Goal: Transaction & Acquisition: Purchase product/service

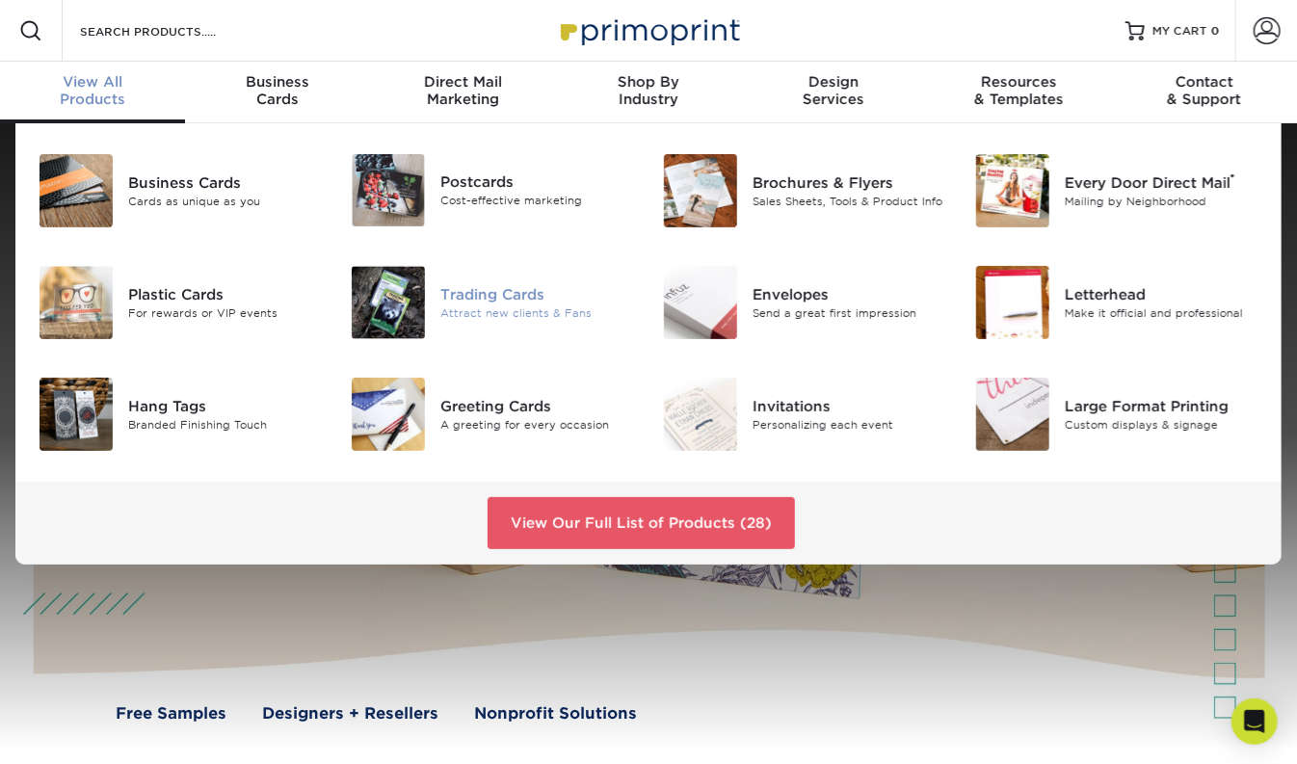
click at [496, 296] on div "Trading Cards" at bounding box center [537, 294] width 194 height 21
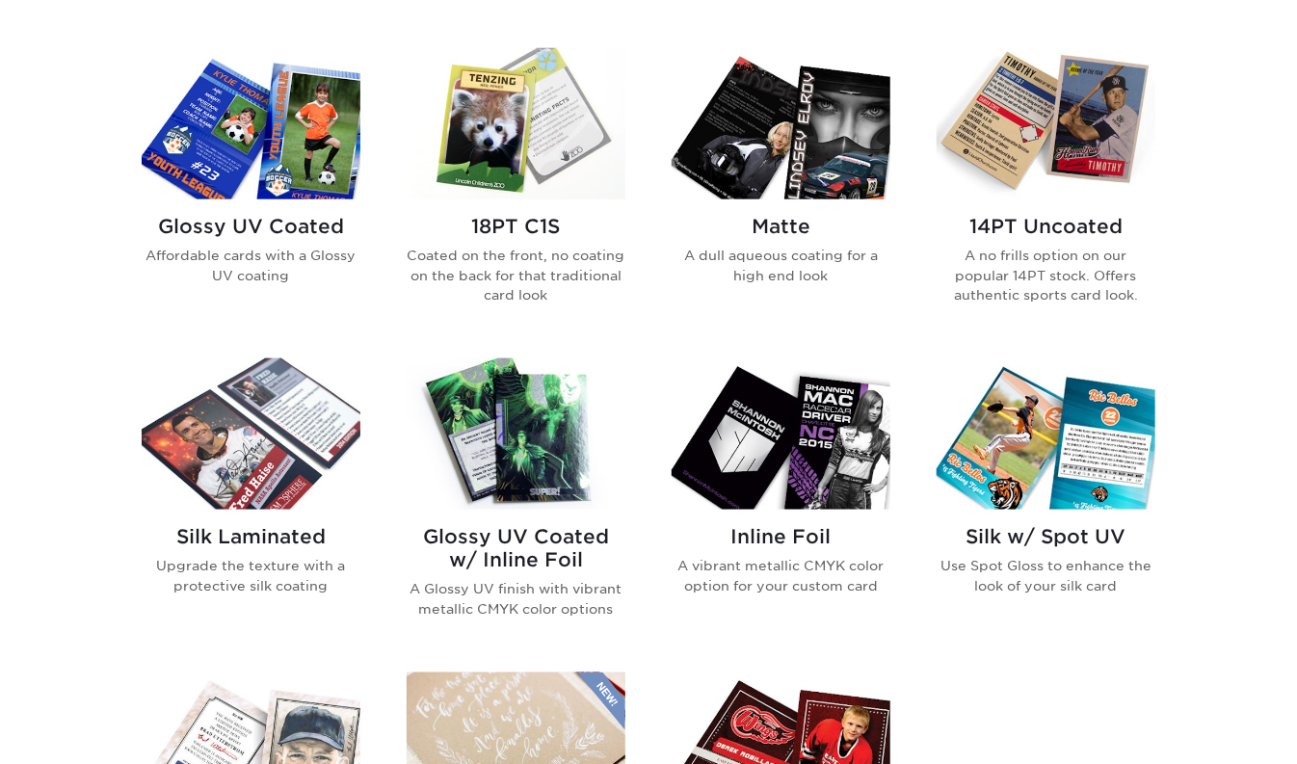
scroll to position [926, 0]
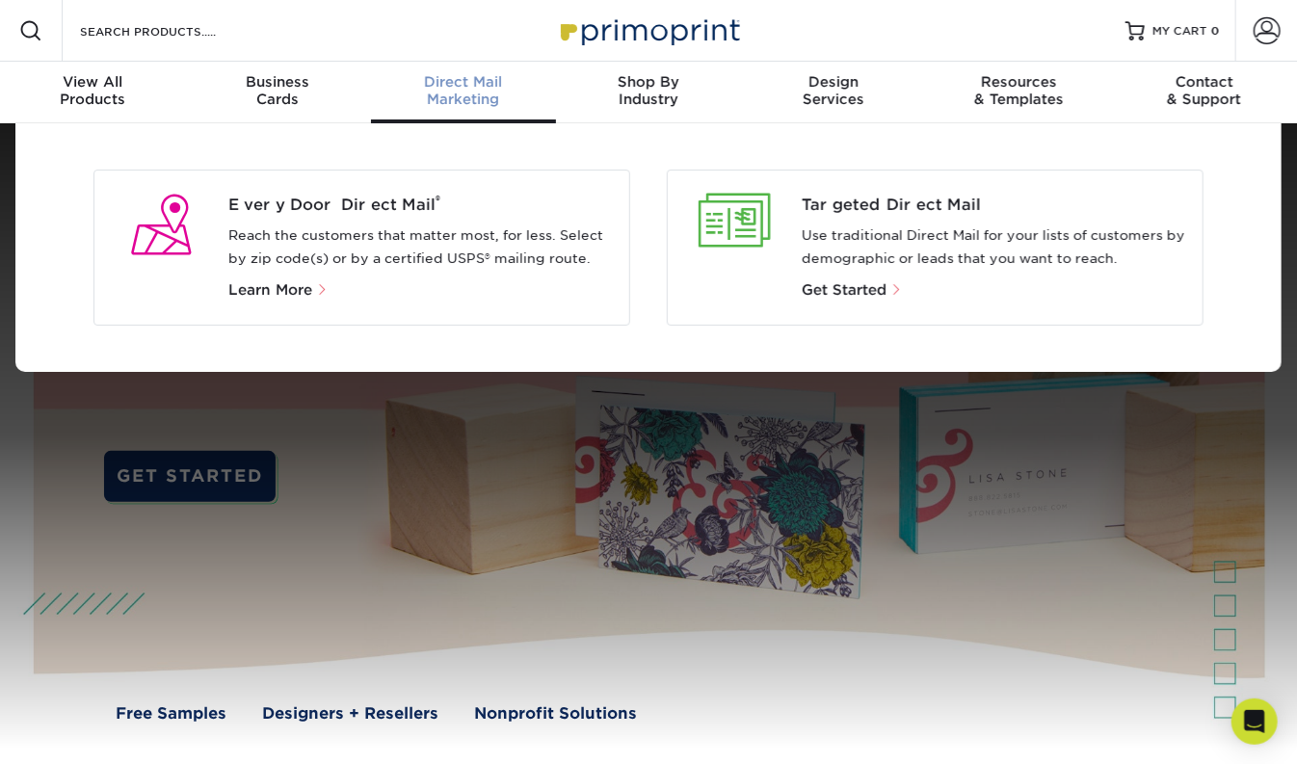
click at [461, 81] on span "Direct Mail" at bounding box center [463, 81] width 185 height 17
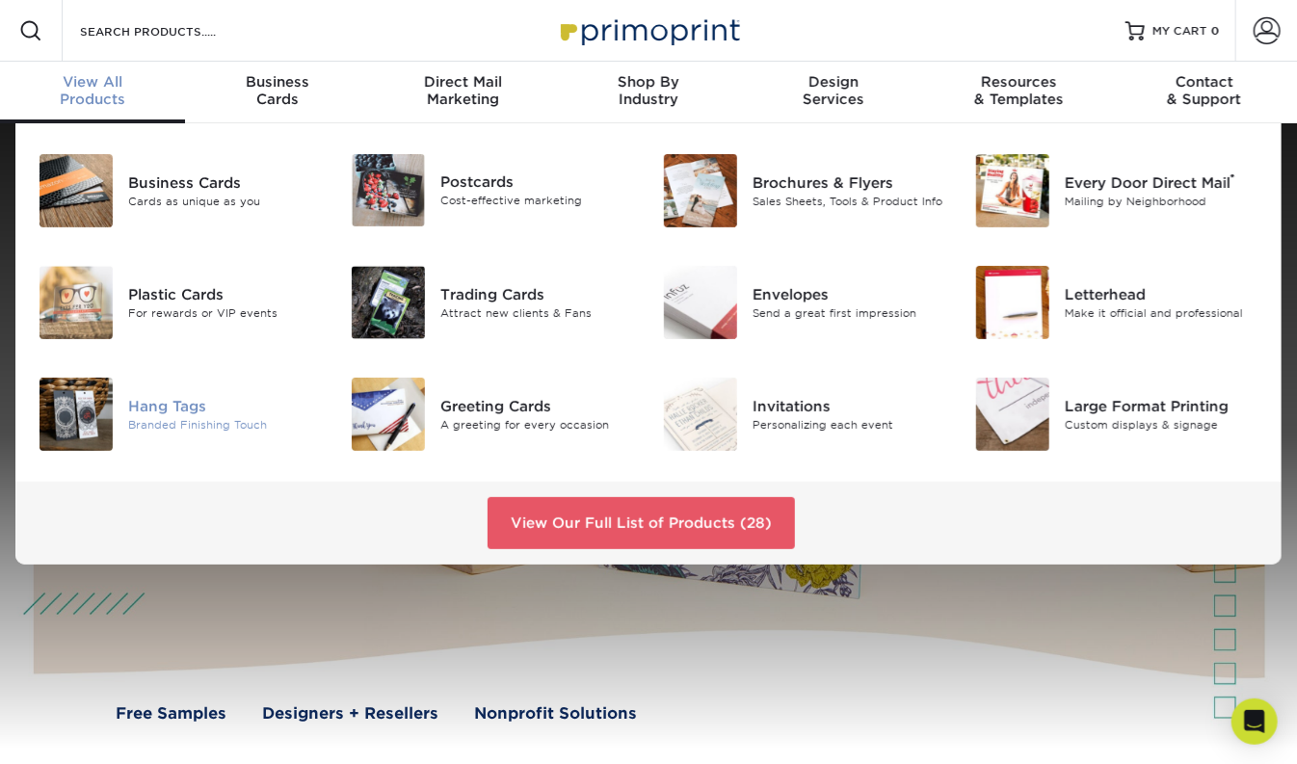
click at [157, 412] on div "Hang Tags" at bounding box center [225, 406] width 194 height 21
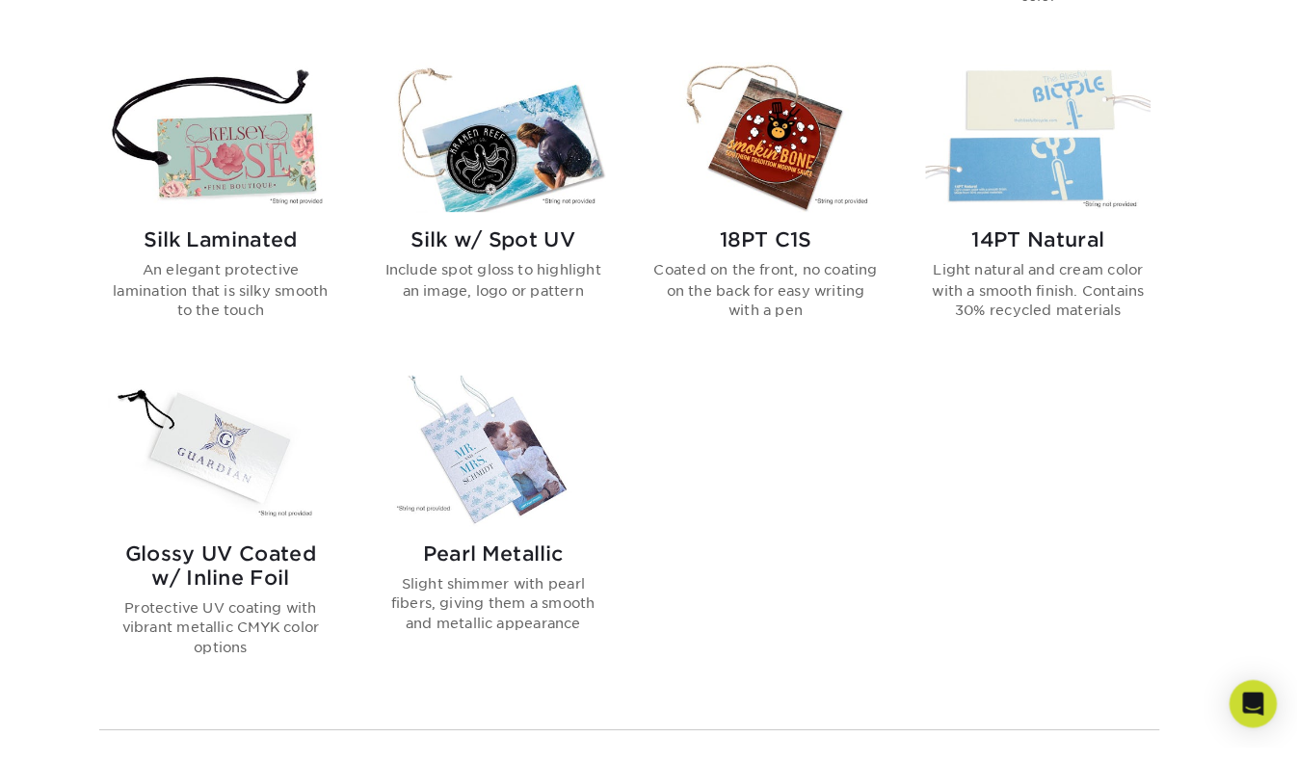
scroll to position [1496, 0]
click at [497, 515] on img at bounding box center [516, 471] width 219 height 146
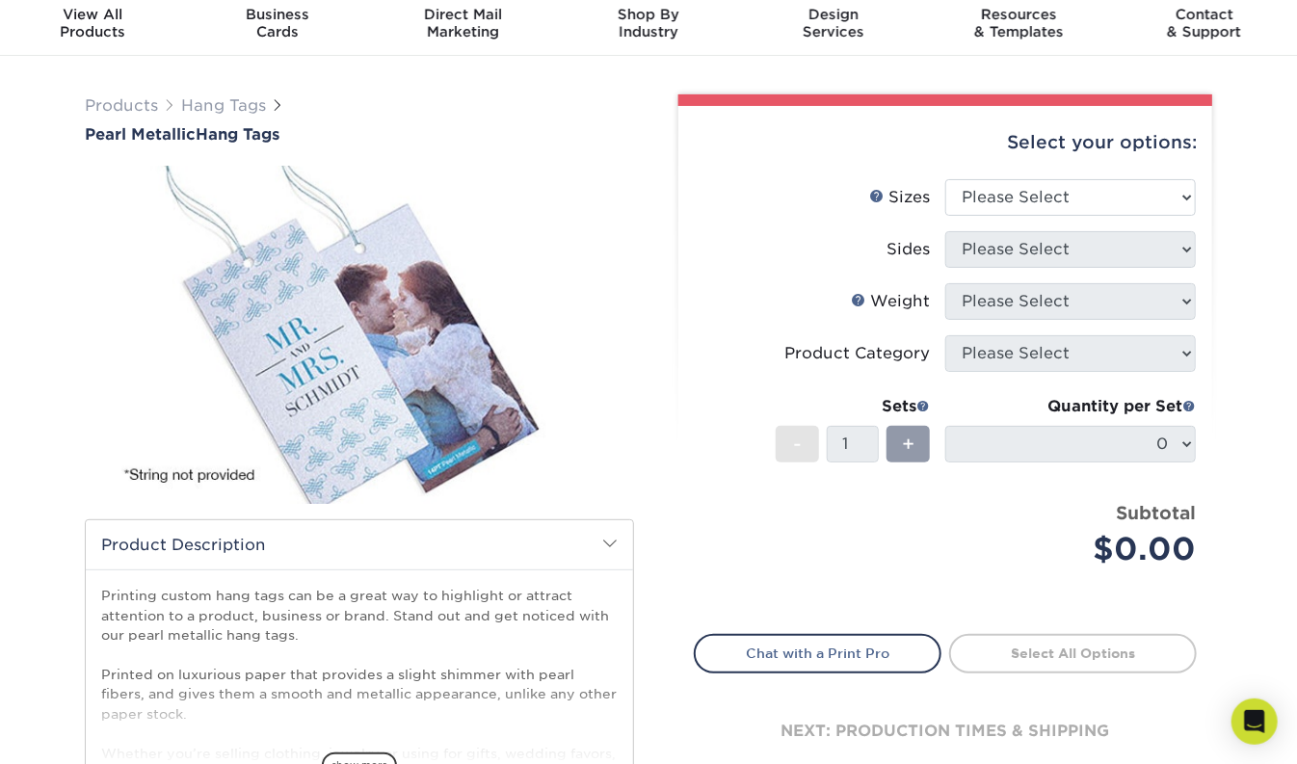
scroll to position [66, 0]
click at [945, 180] on select "Please Select 1.5" x 3.5" 1.75" x 3.5" 2" x 2" 2" x 3.5" 2" x 4" 2" x 6" 2.5" x…" at bounding box center [1070, 198] width 251 height 37
select select "2.00x3.50"
click option "2" x 3.5"" at bounding box center [0, 0] width 0 height 0
click at [945, 232] on select "Please Select Print Both Sides Print Front Only" at bounding box center [1070, 250] width 251 height 37
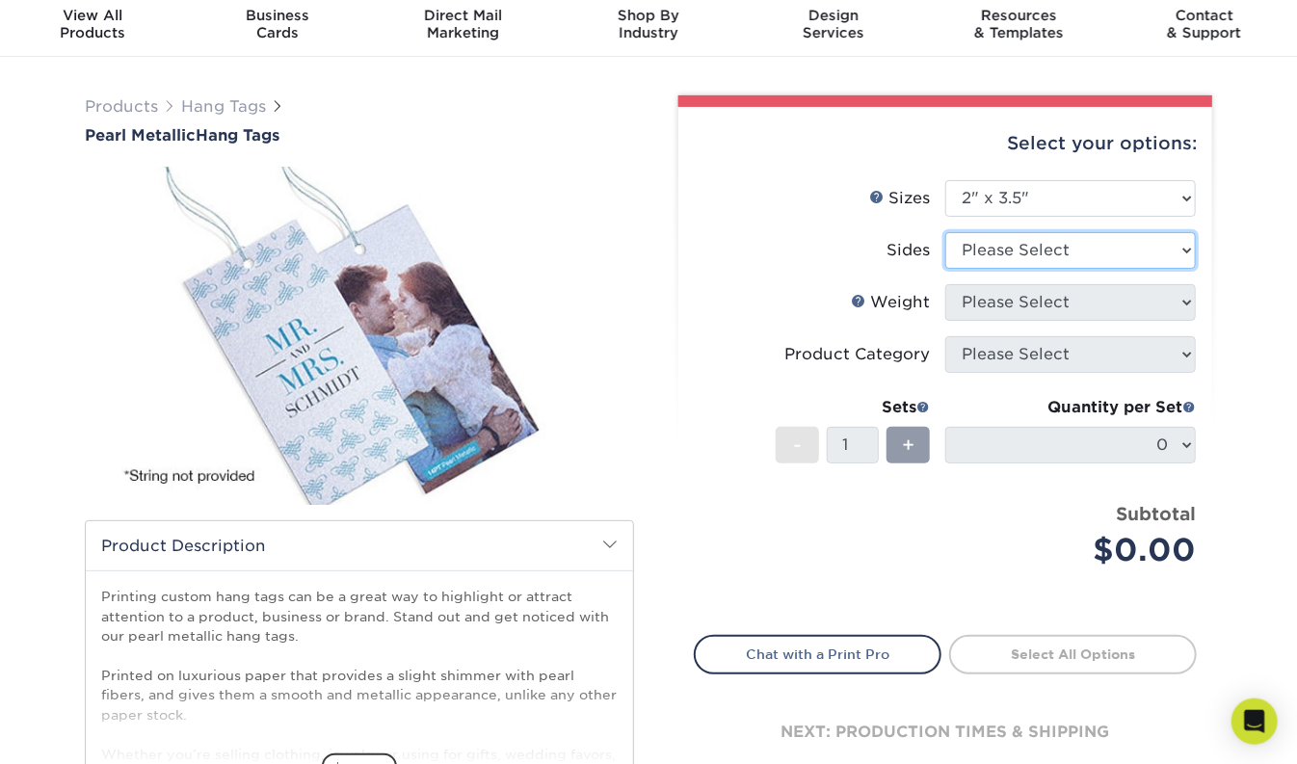
select select "13abbda7-1d64-4f25-8bb2-c179b224825d"
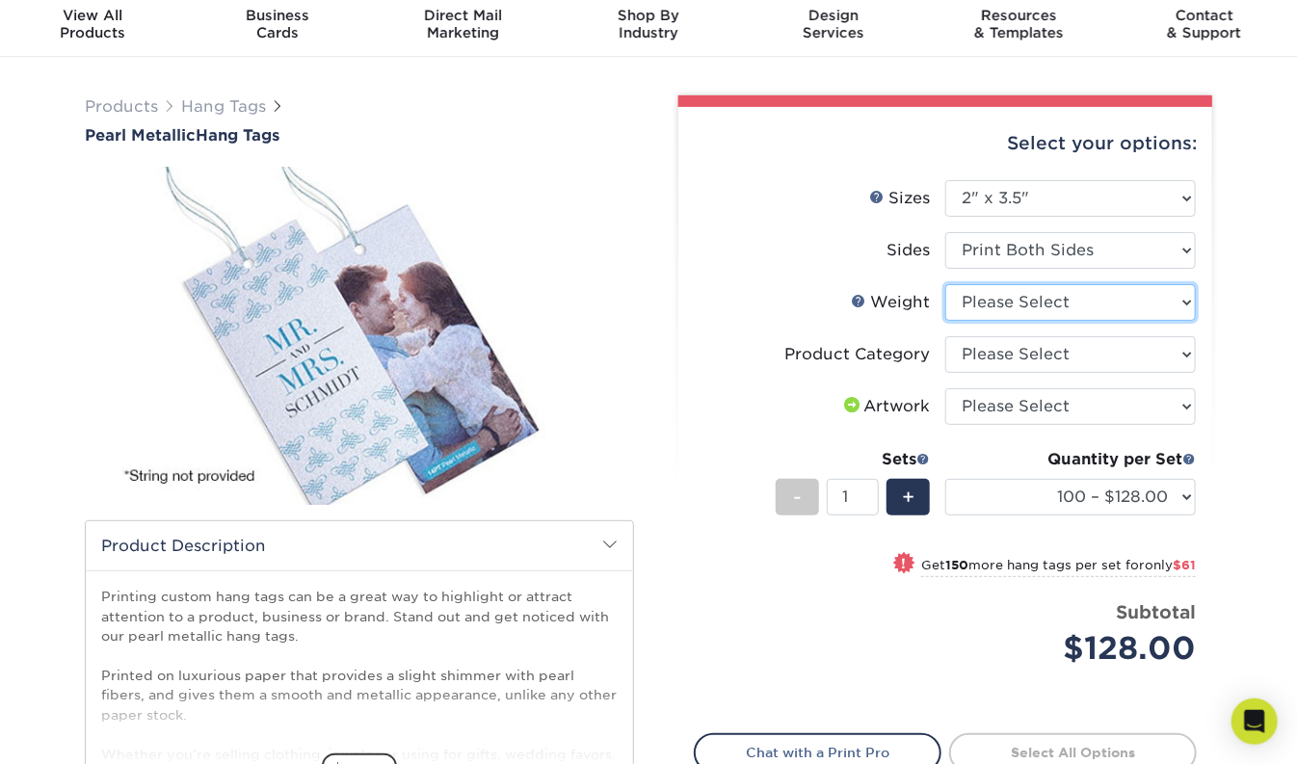
click at [945, 284] on select "Please Select 14PTPM" at bounding box center [1070, 302] width 251 height 37
select select "14PTPM"
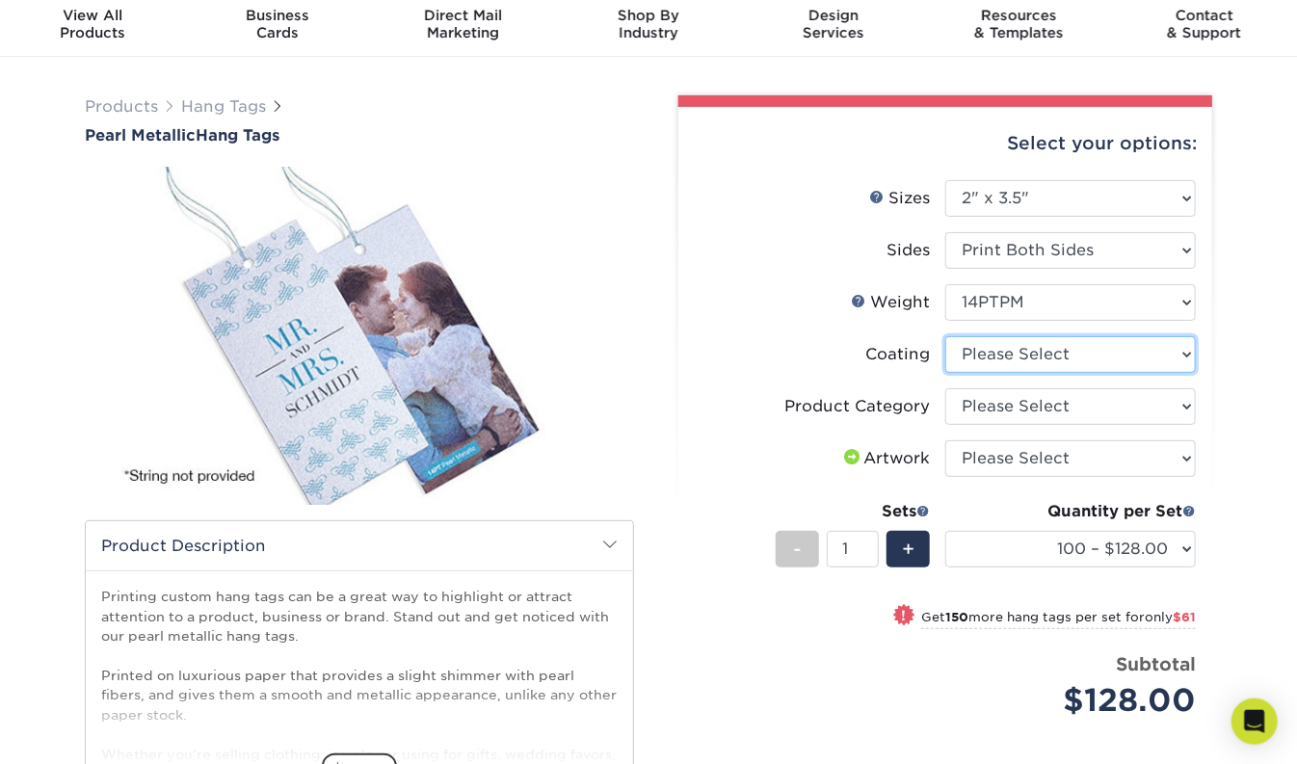
click at [945, 336] on select at bounding box center [1070, 354] width 251 height 37
select select "3e7618de-abca-4bda-9f97-8b9129e913d8"
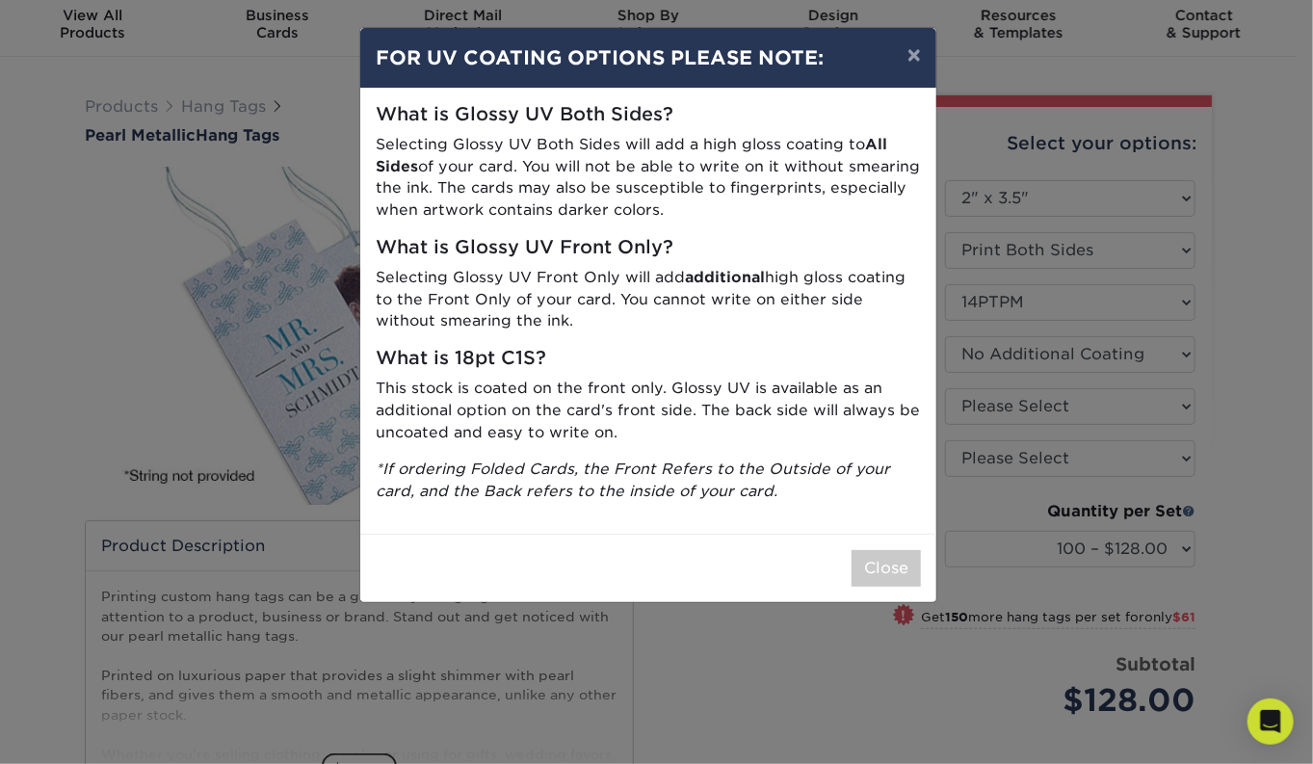
drag, startPoint x: 849, startPoint y: 542, endPoint x: 806, endPoint y: 671, distance: 136.2
click at [806, 671] on div "× FOR UV COATING OPTIONS PLEASE NOTE: What is Glossy UV Both Sides? Selecting G…" at bounding box center [656, 382] width 1313 height 764
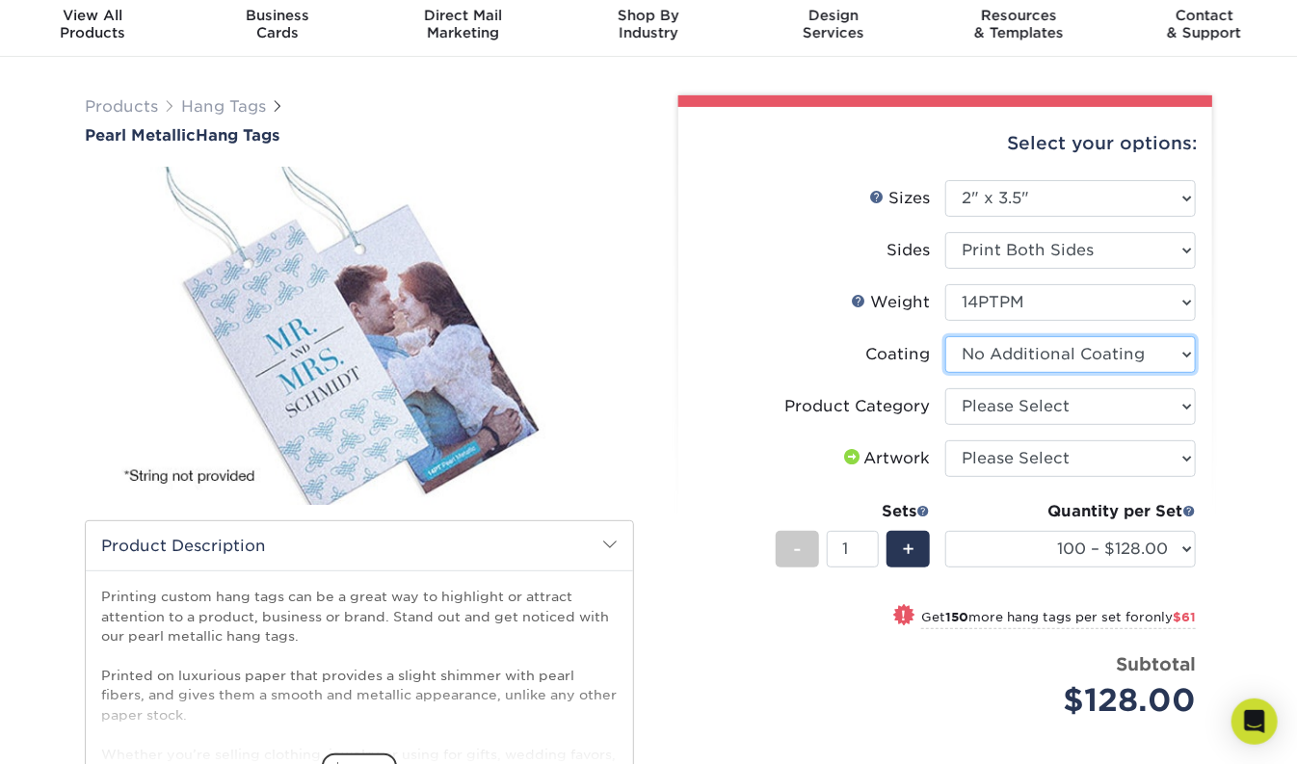
click at [945, 336] on select at bounding box center [1070, 354] width 251 height 37
click option "No Additional Coating" at bounding box center [0, 0] width 0 height 0
click at [945, 336] on select at bounding box center [1070, 354] width 251 height 37
click option "No Additional Coating" at bounding box center [0, 0] width 0 height 0
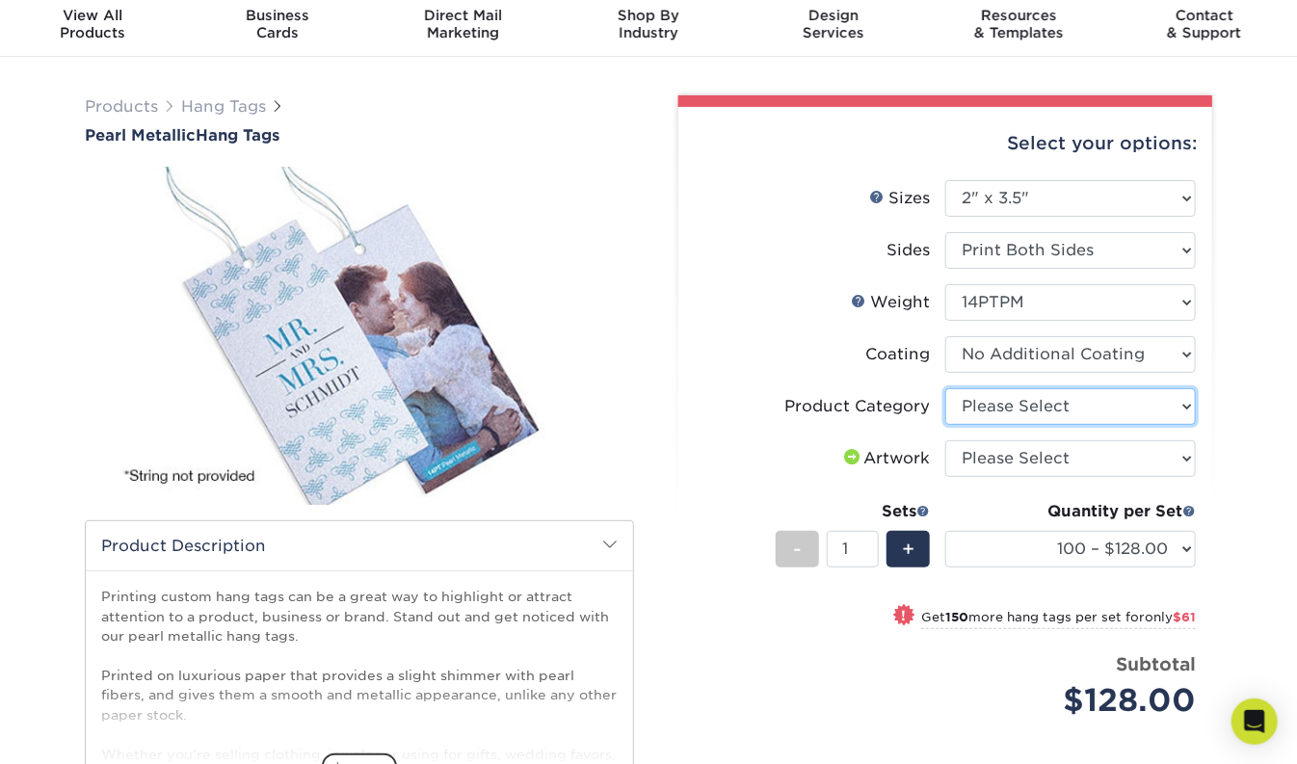
click at [945, 388] on select "Please Select Hang Tags" at bounding box center [1070, 406] width 251 height 37
select select "428aa75b-4ae7-4398-9e0a-74f4b33909ed"
click option "Hang Tags" at bounding box center [0, 0] width 0 height 0
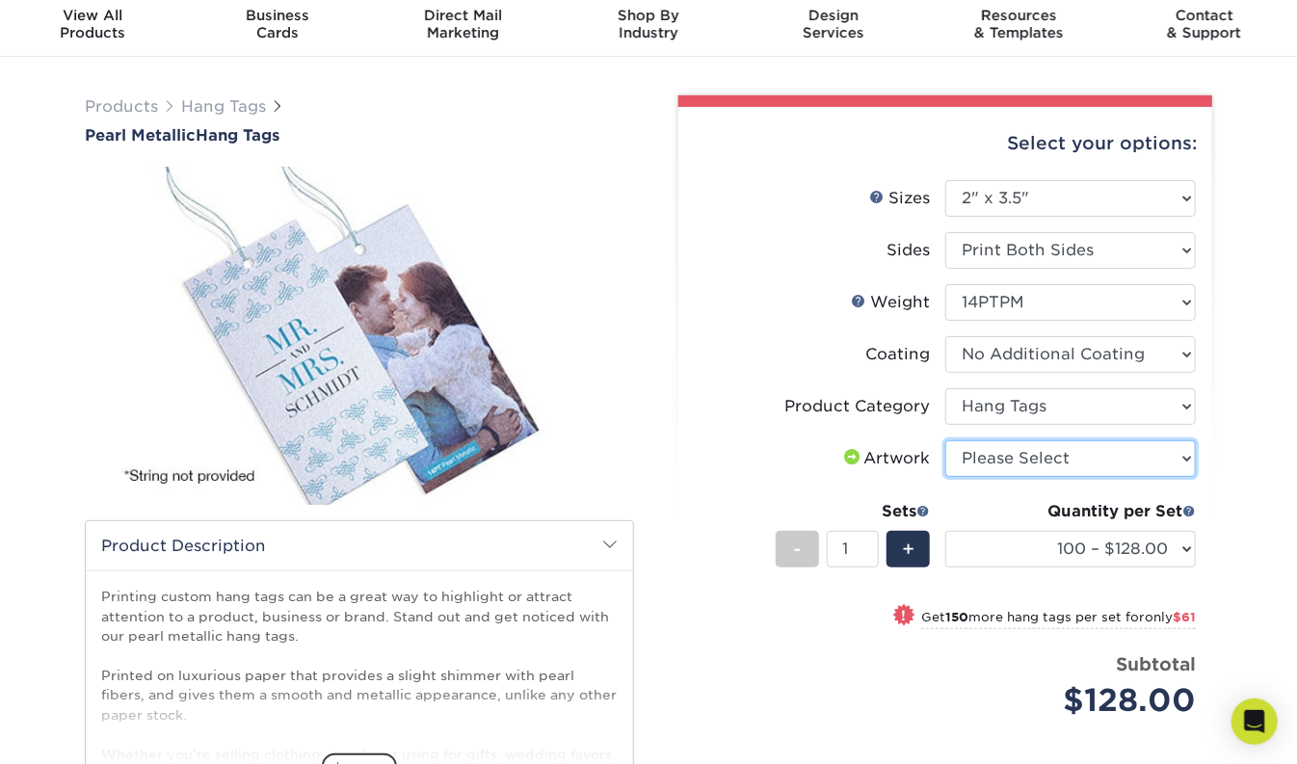
click at [945, 440] on select "Please Select I will upload files I need a design - $75" at bounding box center [1070, 458] width 251 height 37
select select "upload"
click option "I will upload files" at bounding box center [0, 0] width 0 height 0
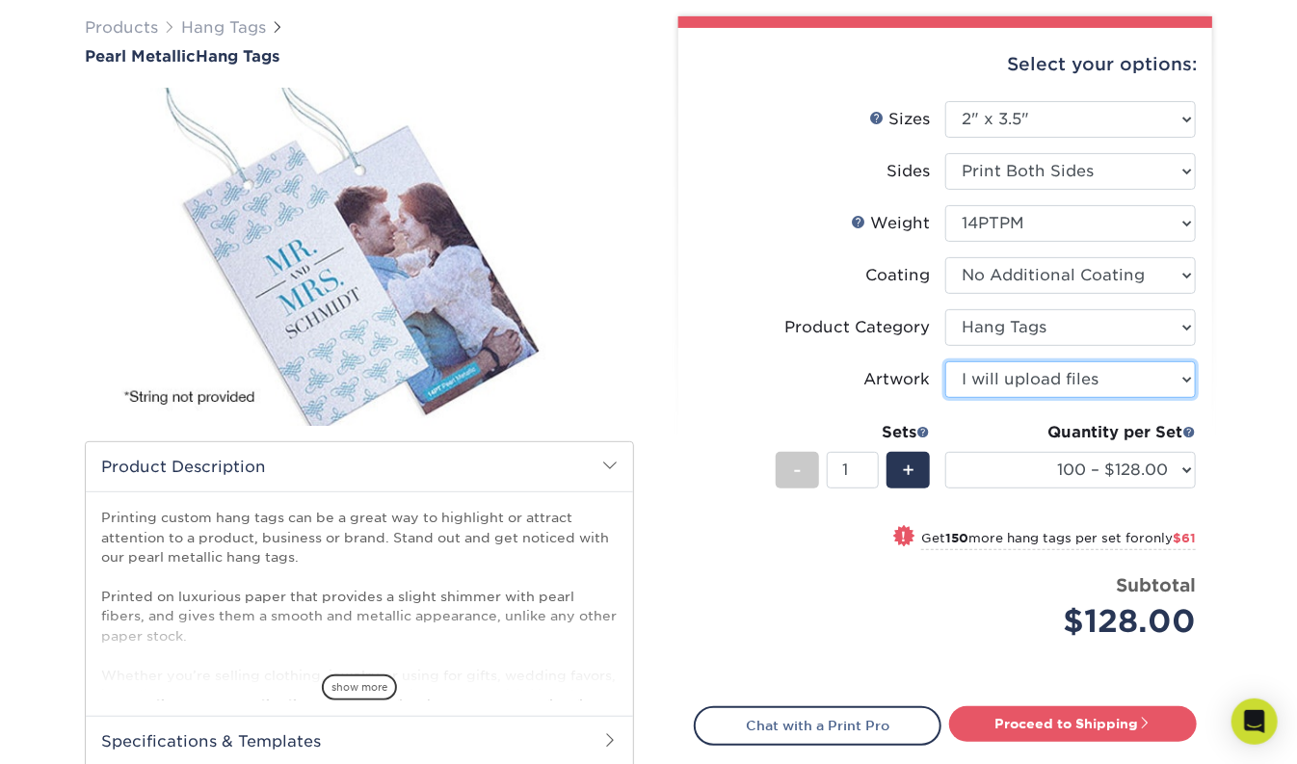
scroll to position [155, 0]
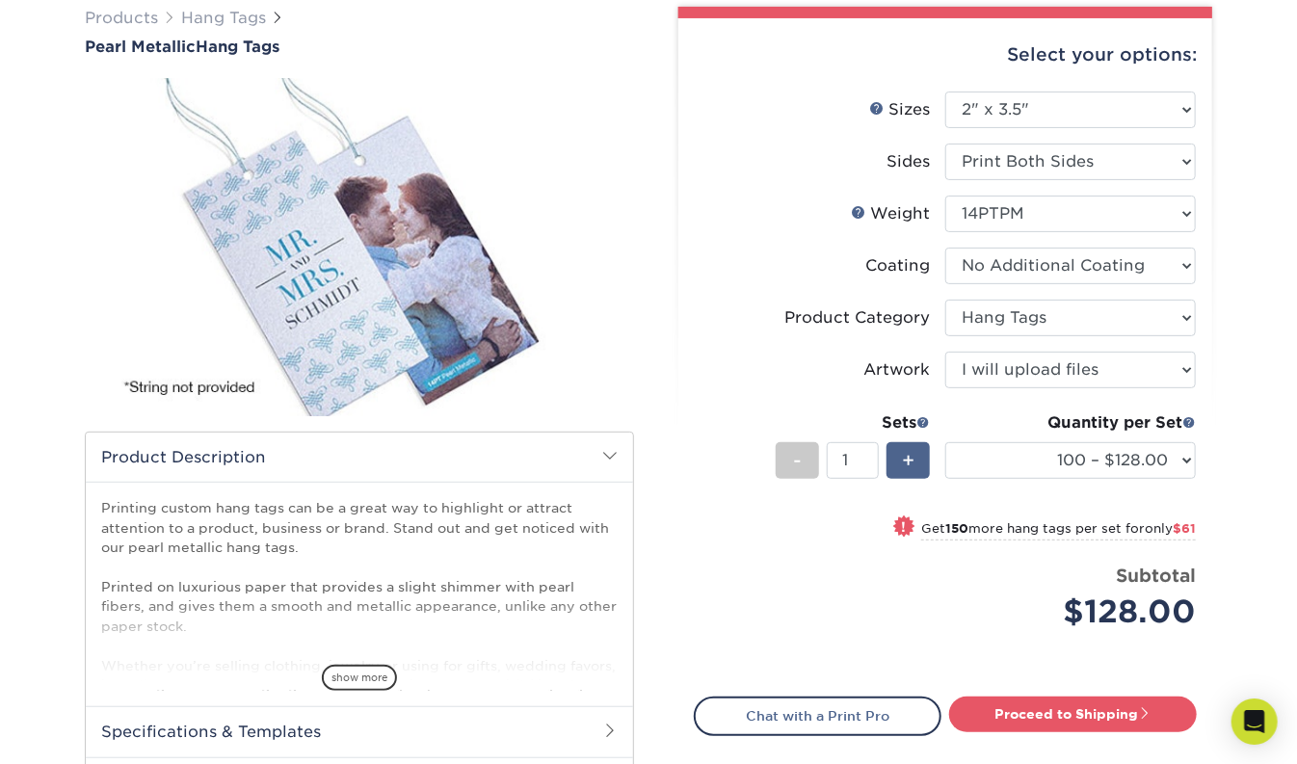
click at [904, 458] on span "+" at bounding box center [908, 460] width 13 height 29
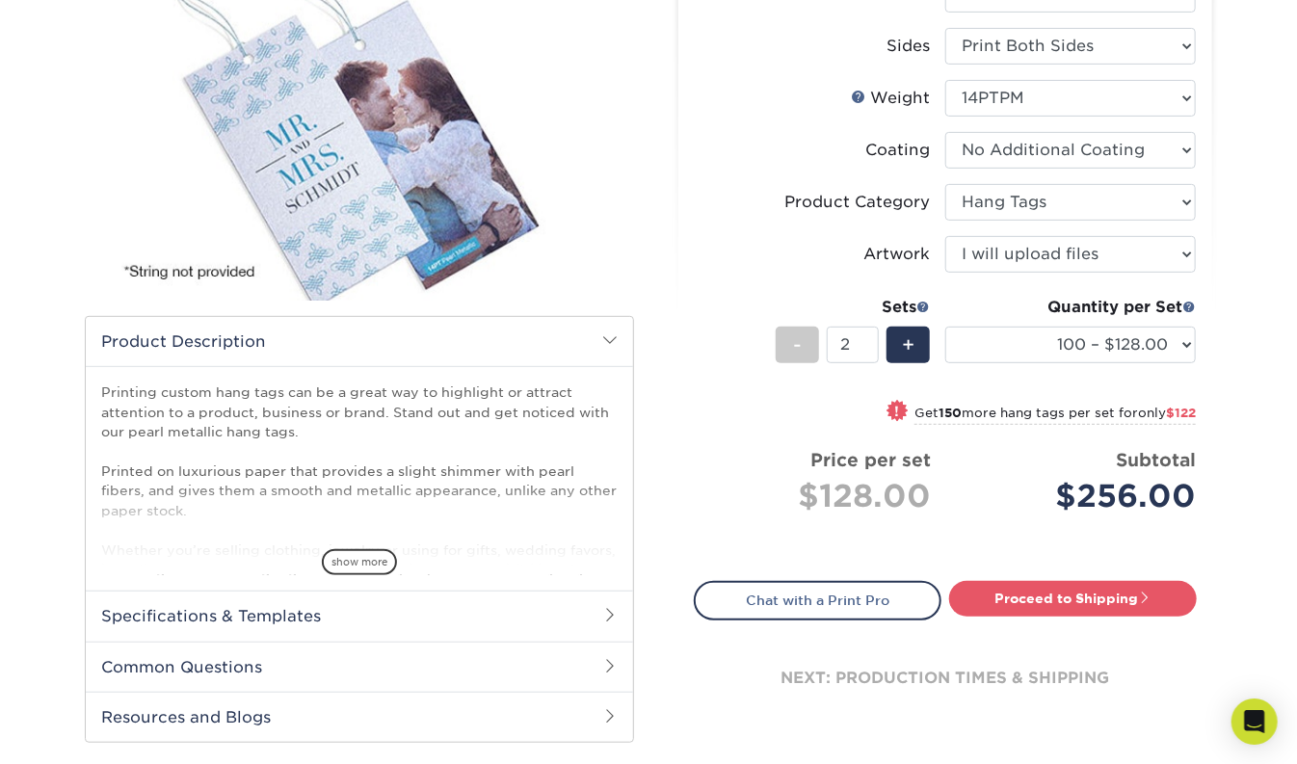
scroll to position [271, 0]
click at [802, 335] on span "-" at bounding box center [797, 345] width 9 height 29
type input "1"
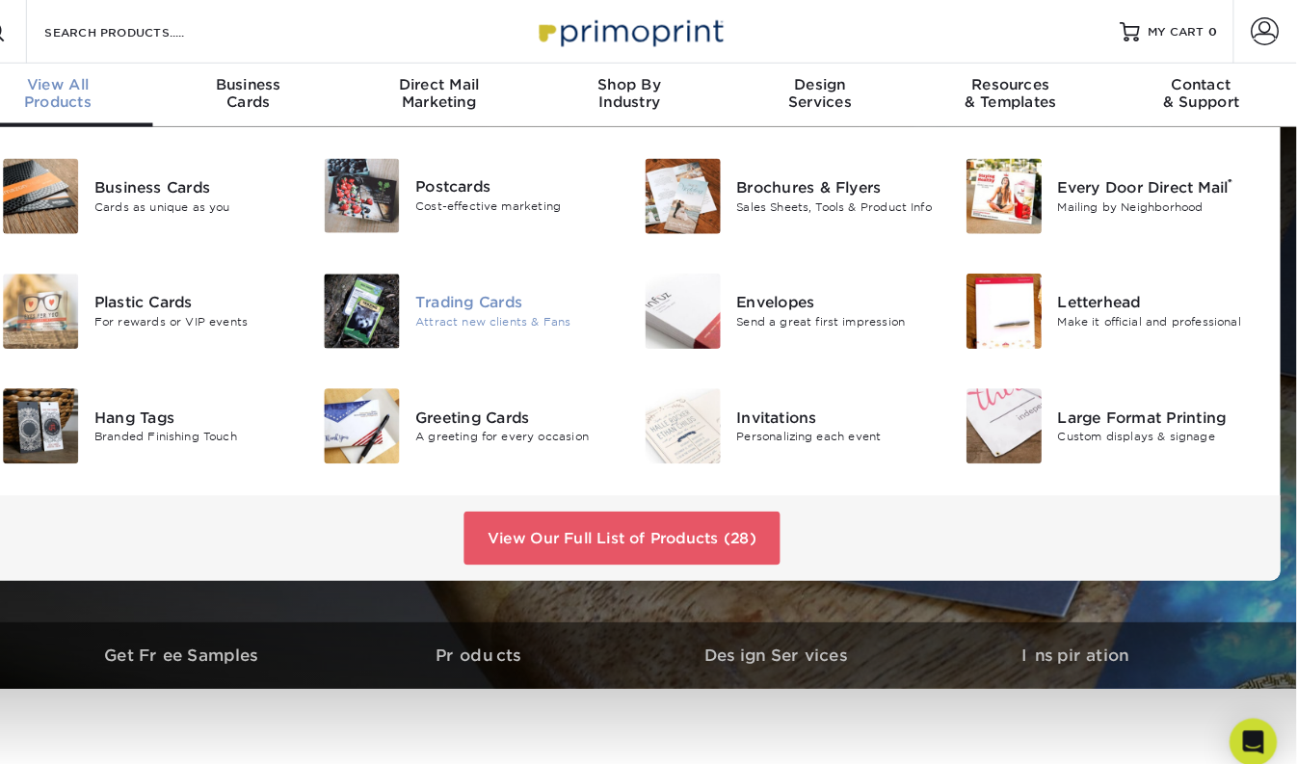
click at [512, 306] on div "Attract new clients & Fans" at bounding box center [537, 313] width 194 height 16
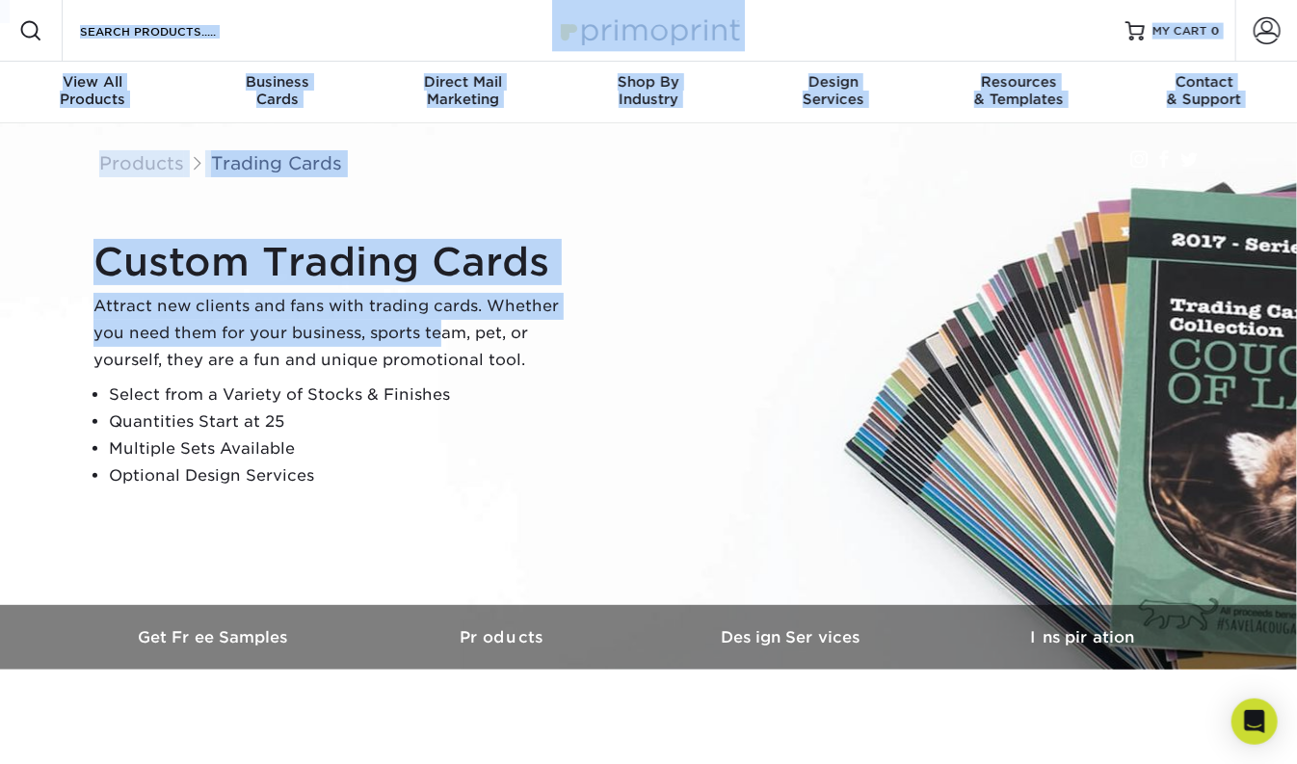
drag, startPoint x: 43, startPoint y: 20, endPoint x: 529, endPoint y: 382, distance: 605.3
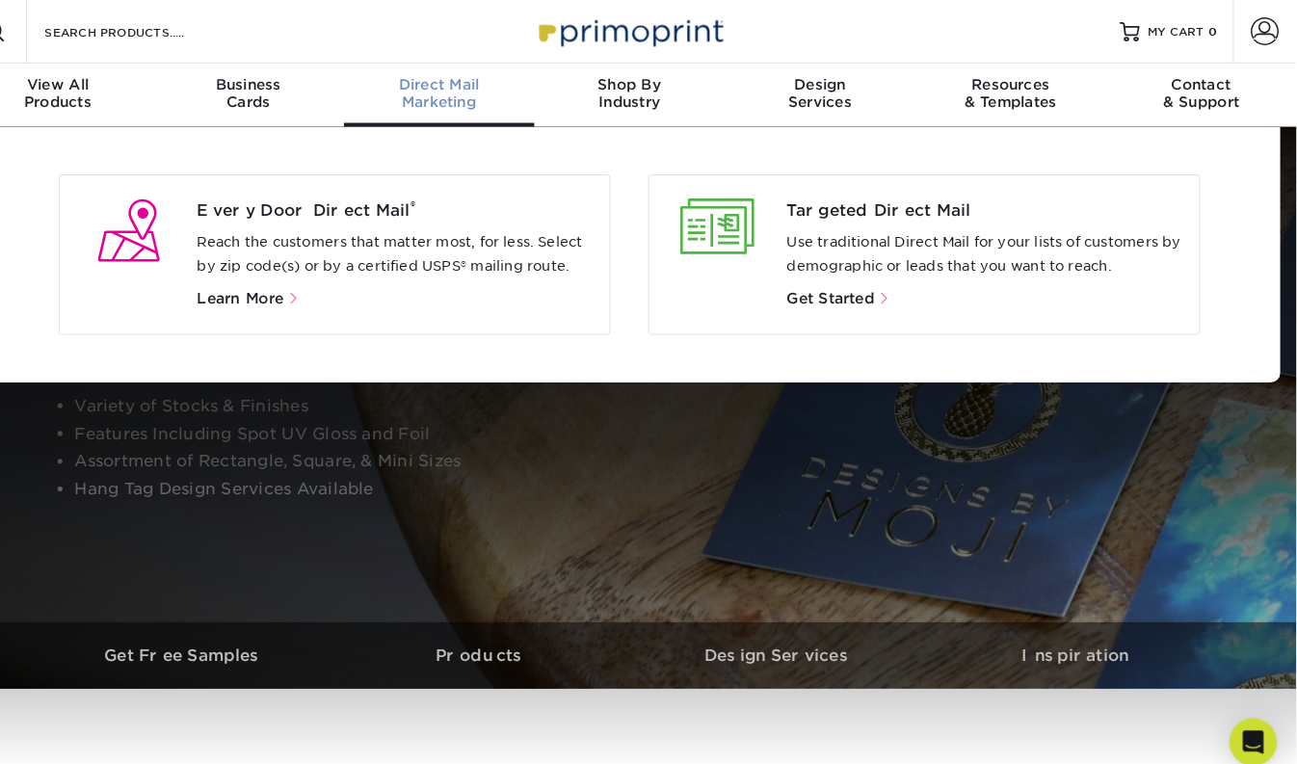
click at [475, 101] on div "Direct Mail Marketing" at bounding box center [463, 90] width 185 height 35
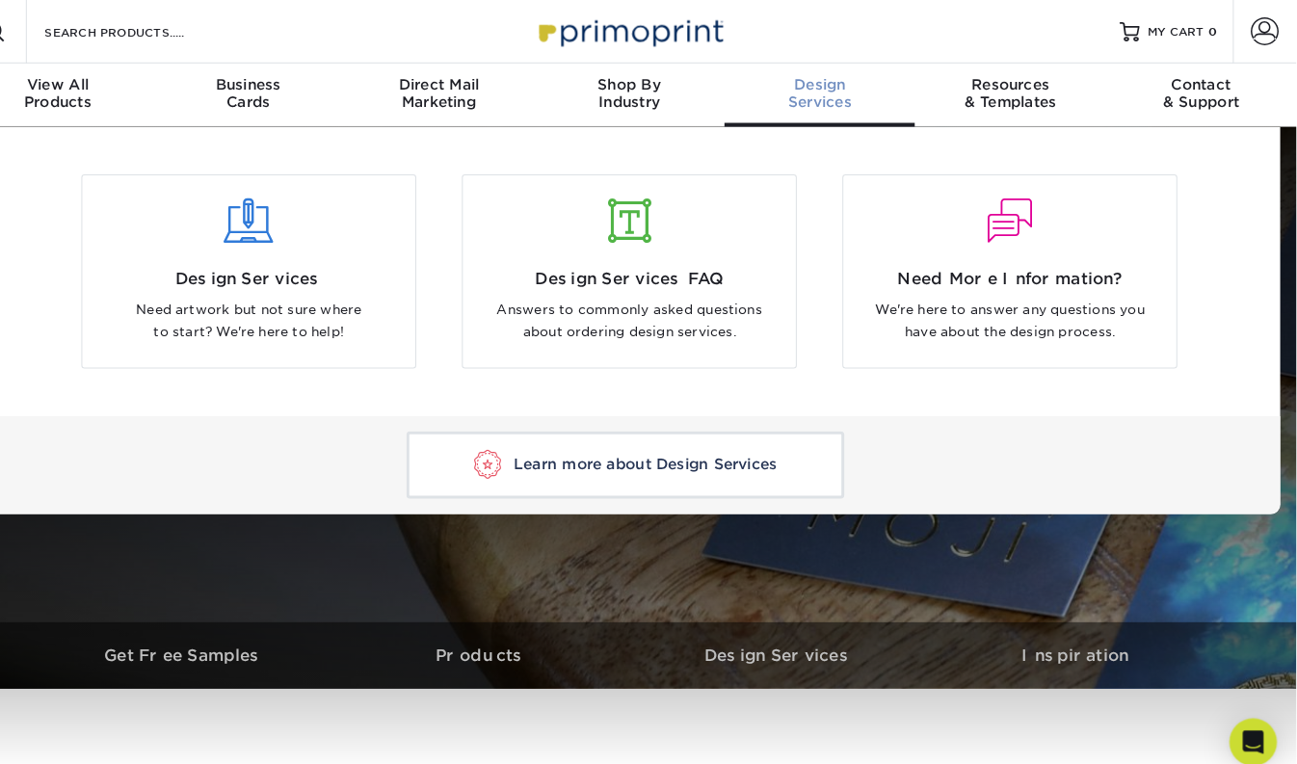
click at [828, 88] on span "Design" at bounding box center [833, 81] width 185 height 17
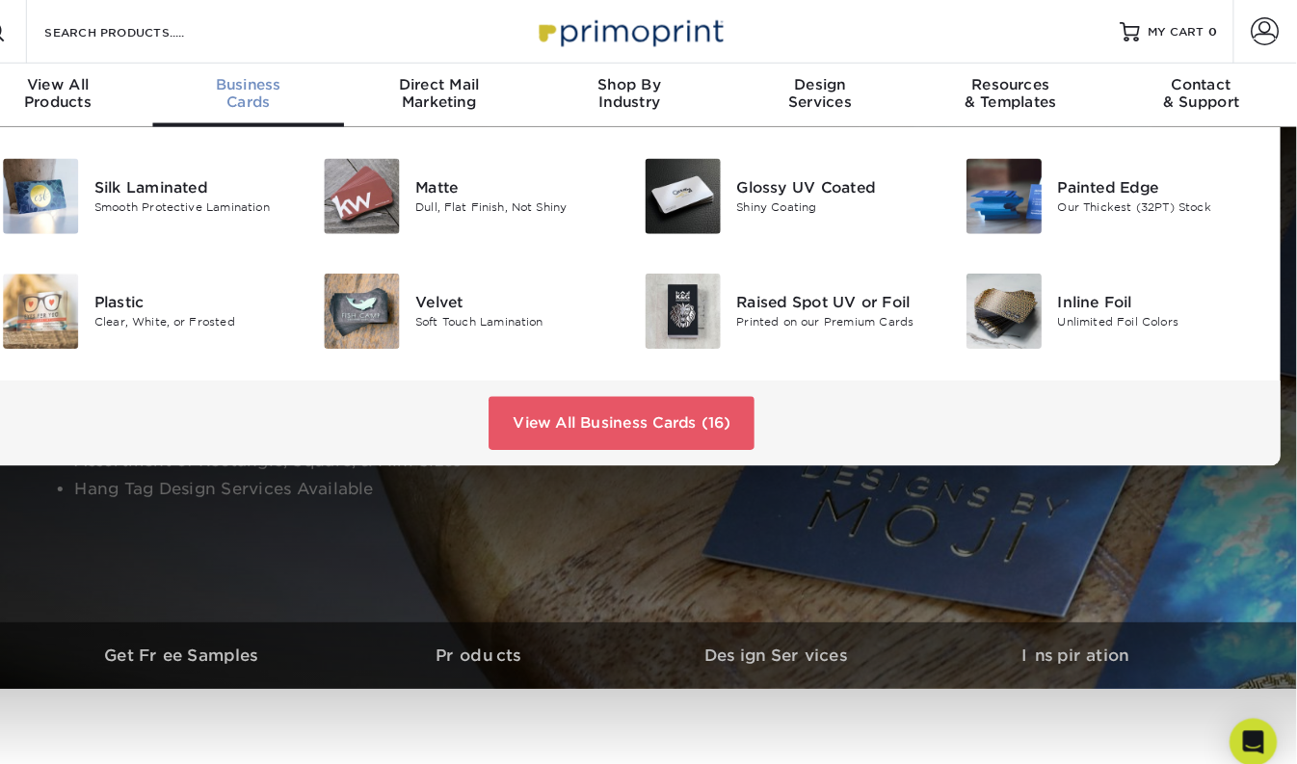
click at [259, 95] on div "Business Cards" at bounding box center [277, 90] width 185 height 35
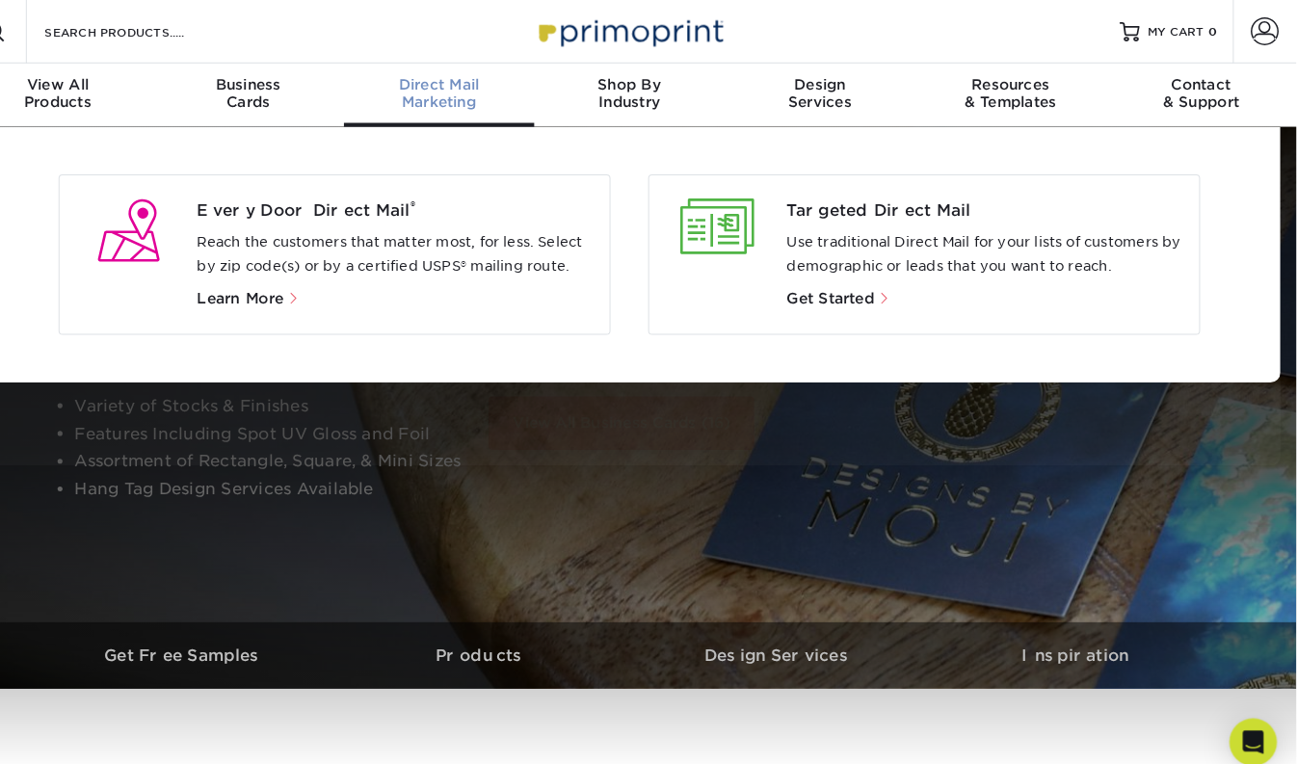
click at [474, 86] on span "Direct Mail" at bounding box center [463, 81] width 185 height 17
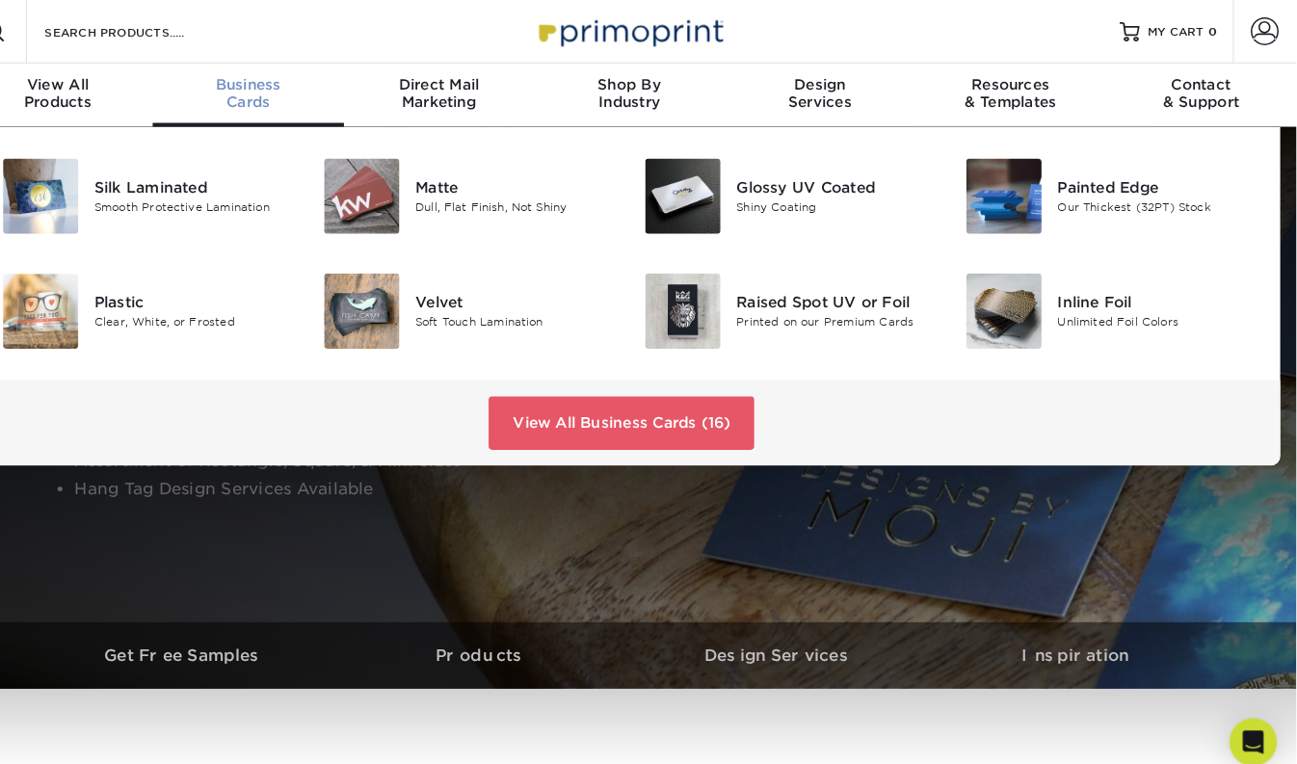
click at [262, 82] on span "Business" at bounding box center [277, 81] width 185 height 17
click at [471, 199] on div "Dull, Flat Finish, Not Shiny" at bounding box center [537, 202] width 194 height 16
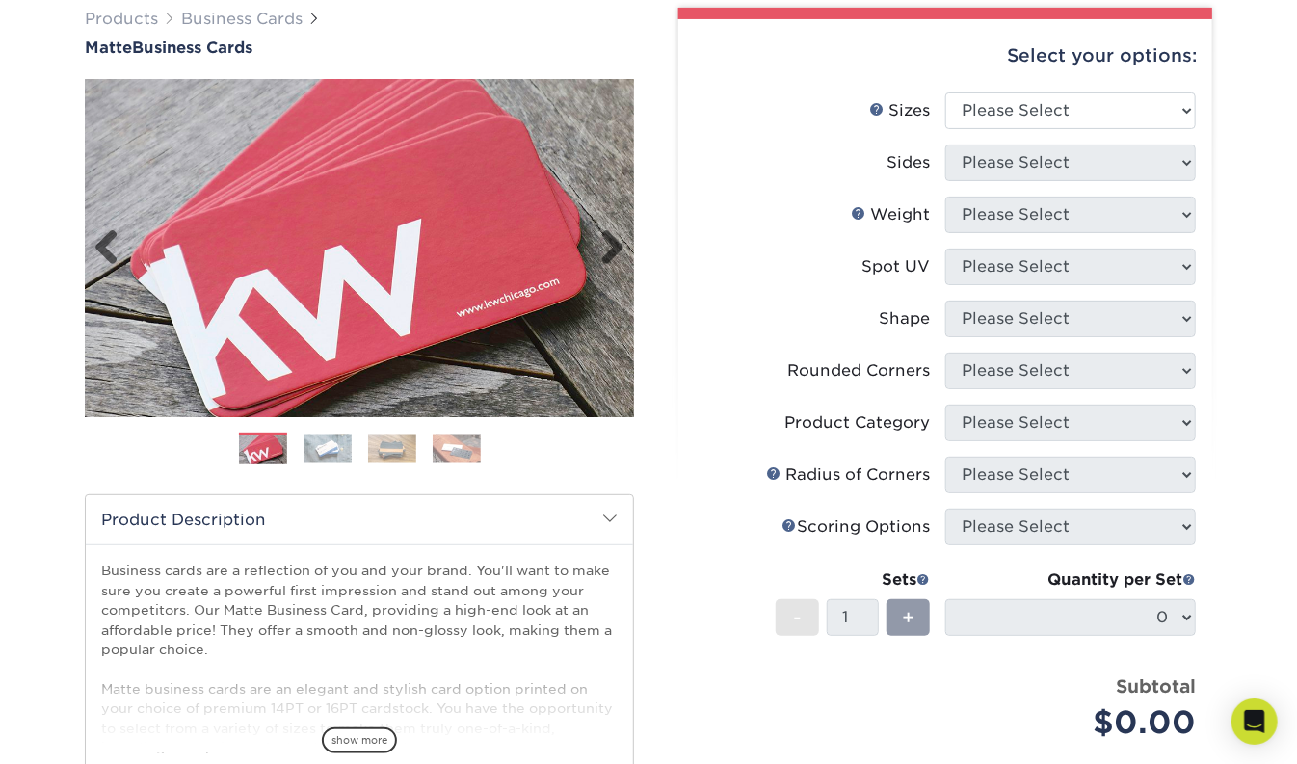
scroll to position [158, 0]
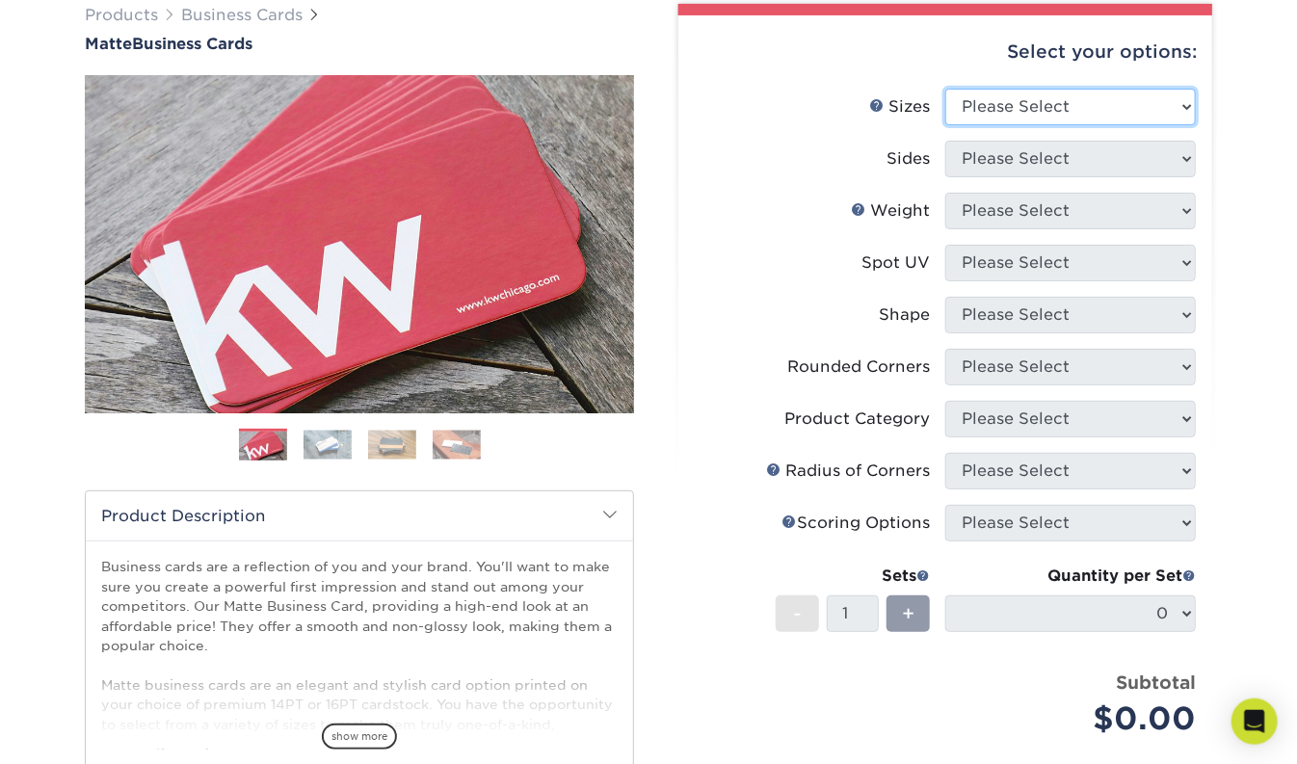
click at [945, 89] on select "Please Select 1.5" x 3.5" - Mini 1.75" x 3.5" - Mini 2" x 2" - Square 2" x 3" -…" at bounding box center [1070, 107] width 251 height 37
click at [1179, 103] on select "Please Select 1.5" x 3.5" - Mini 1.75" x 3.5" - Mini 2" x 2" - Square 2" x 3" -…" at bounding box center [1070, 107] width 251 height 37
click at [945, 89] on select "Please Select 1.5" x 3.5" - Mini 1.75" x 3.5" - Mini 2" x 2" - Square 2" x 3" -…" at bounding box center [1070, 107] width 251 height 37
select select "2.00x3.50"
click option "2" x 3.5" - Standard" at bounding box center [0, 0] width 0 height 0
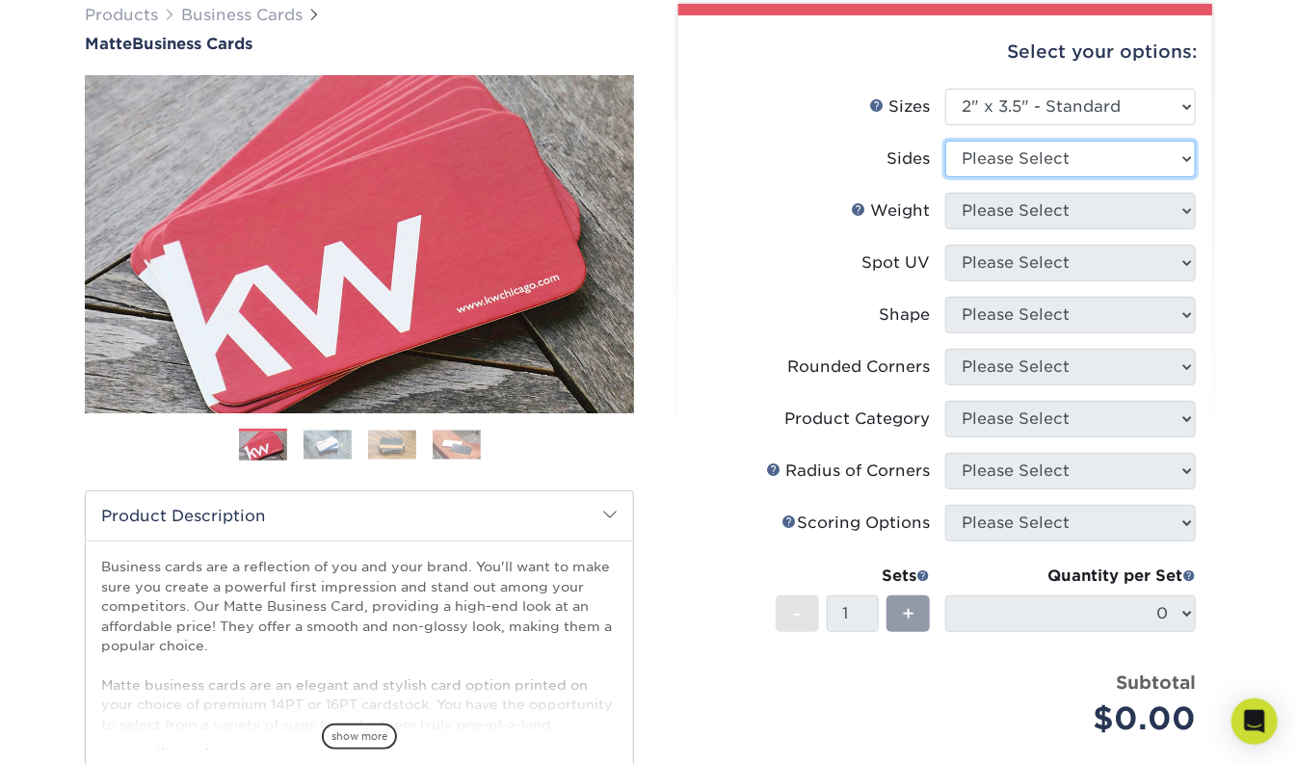
click at [945, 141] on select "Please Select Print Both Sides Print Front Only" at bounding box center [1070, 159] width 251 height 37
select select "13abbda7-1d64-4f25-8bb2-c179b224825d"
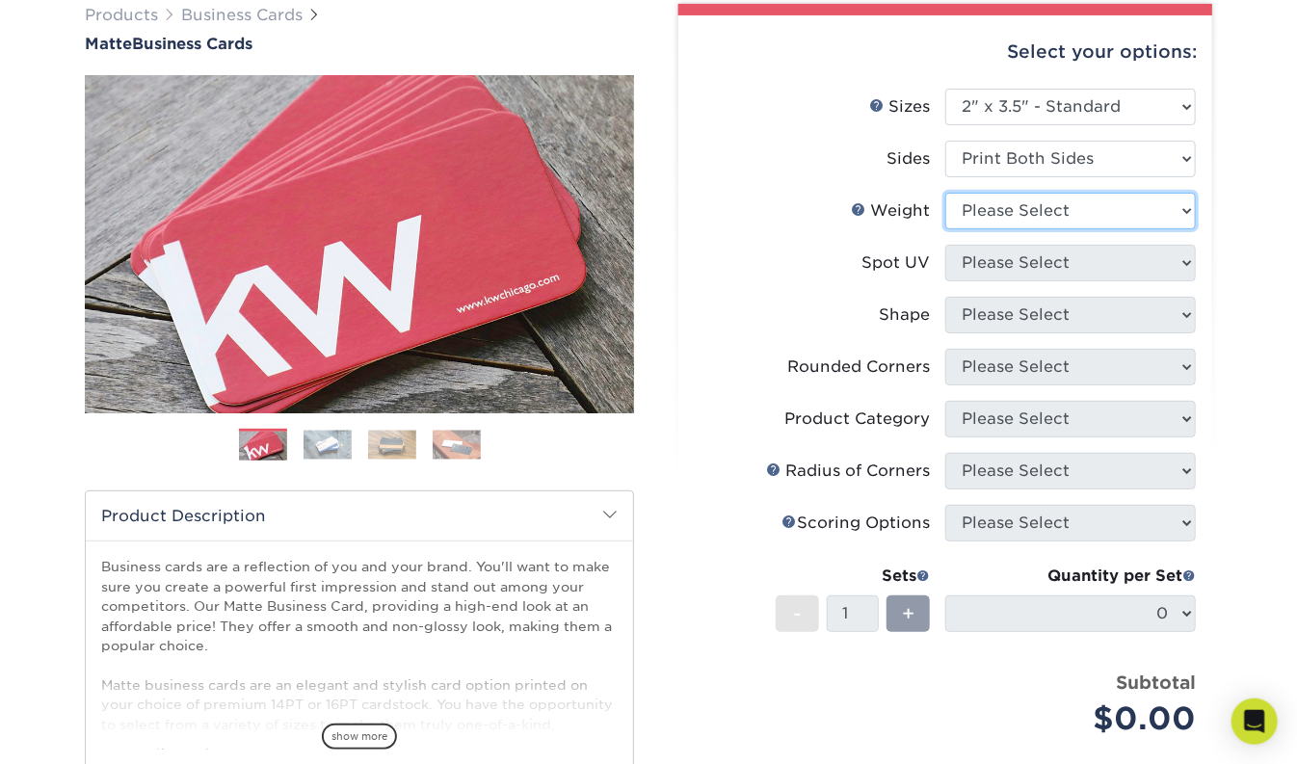
click at [945, 193] on select "Please Select 16PT 14PT" at bounding box center [1070, 211] width 251 height 37
select select "16PT"
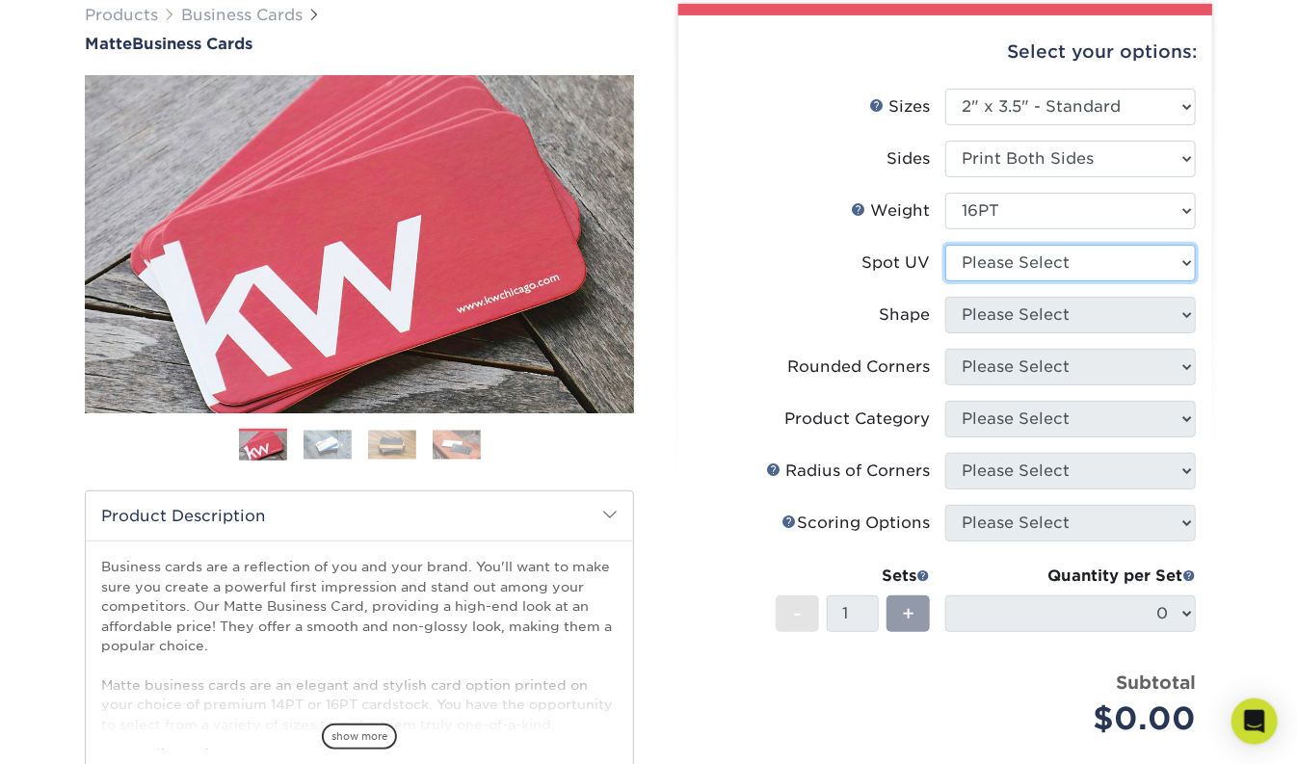
click at [945, 245] on select "Please Select No Spot UV Front and Back (Both Sides) Front Only Back Only" at bounding box center [1070, 263] width 251 height 37
select select "1"
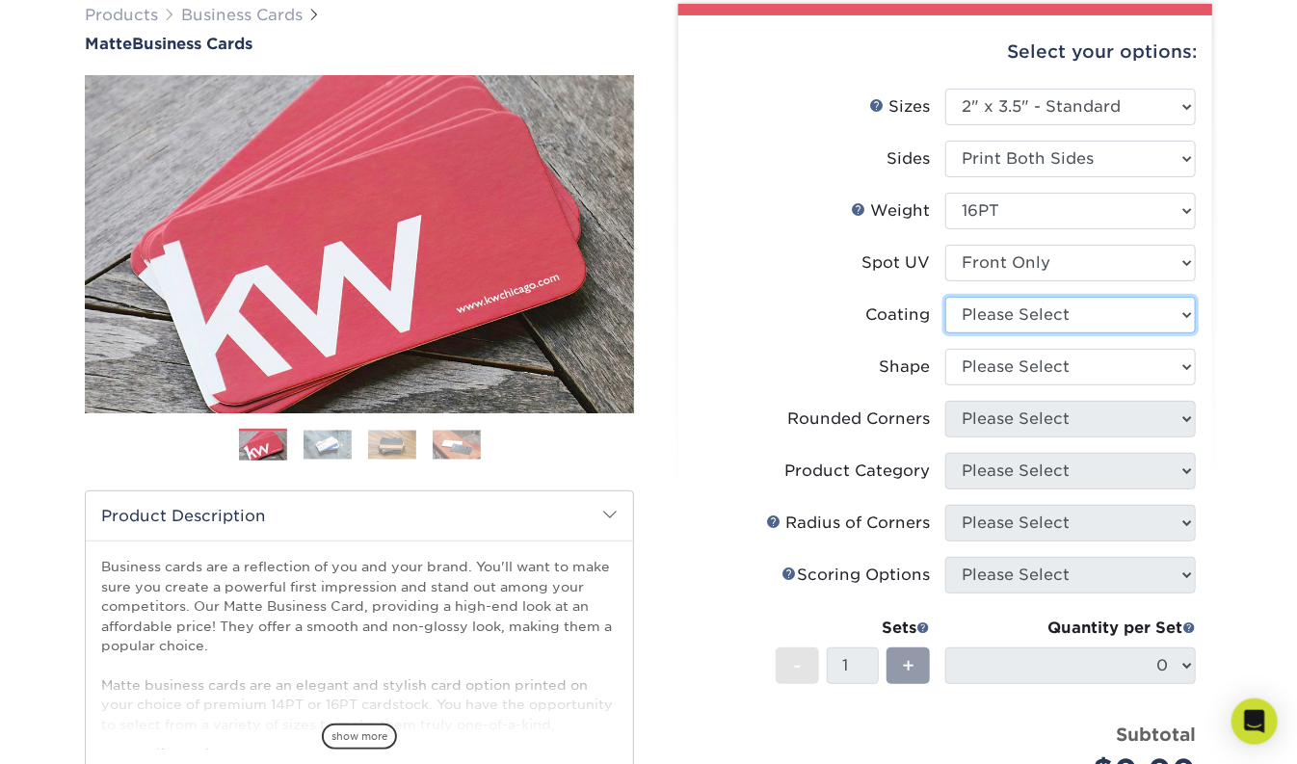
click at [945, 297] on select at bounding box center [1070, 315] width 251 height 37
select select "121bb7b5-3b4d-429f-bd8d-bbf80e953313"
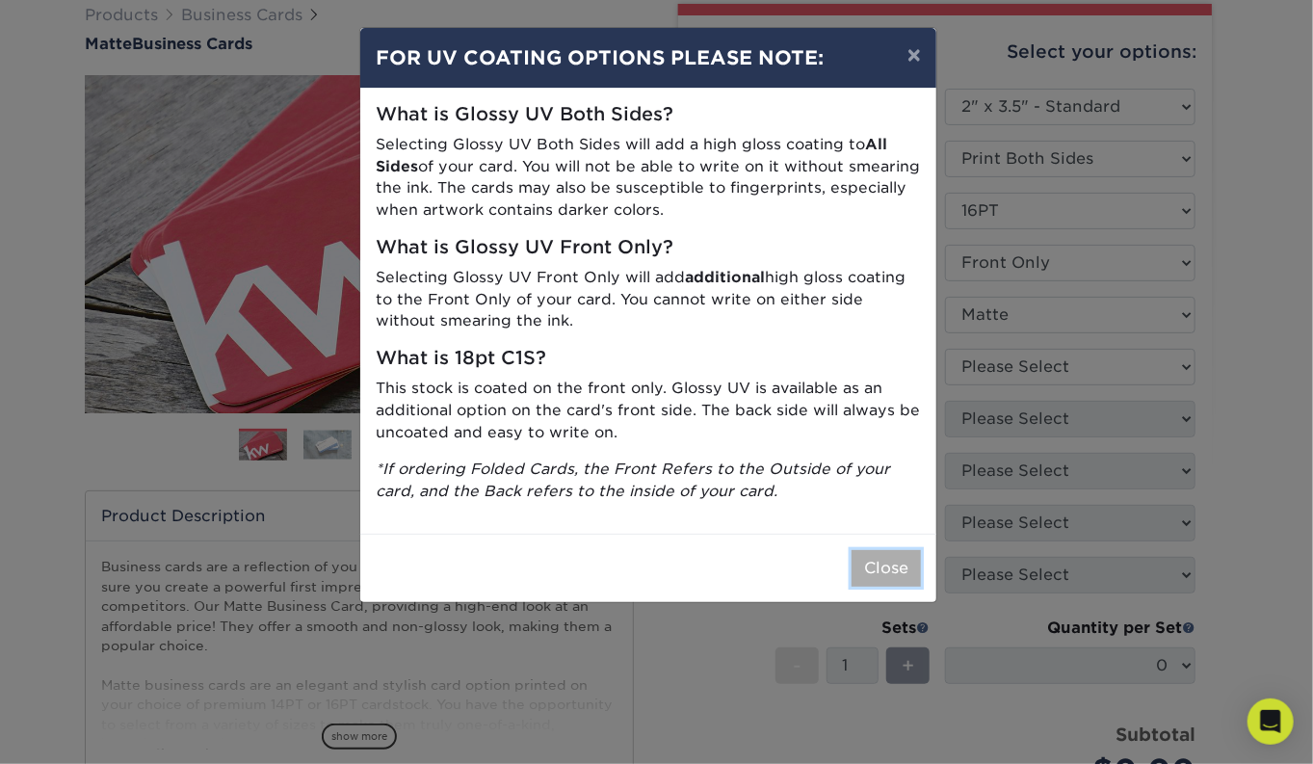
click at [874, 563] on button "Close" at bounding box center [886, 568] width 69 height 37
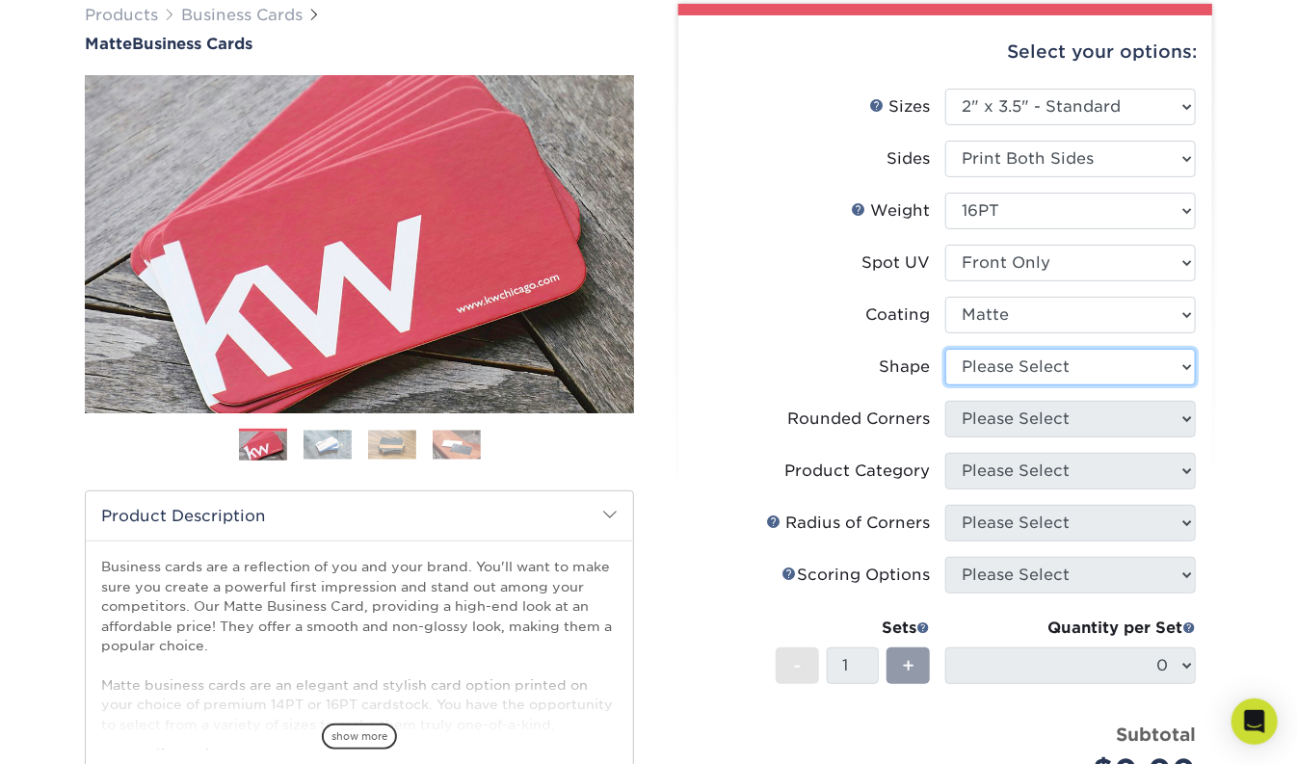
click at [945, 349] on select "Please Select Standard" at bounding box center [1070, 367] width 251 height 37
select select "standard"
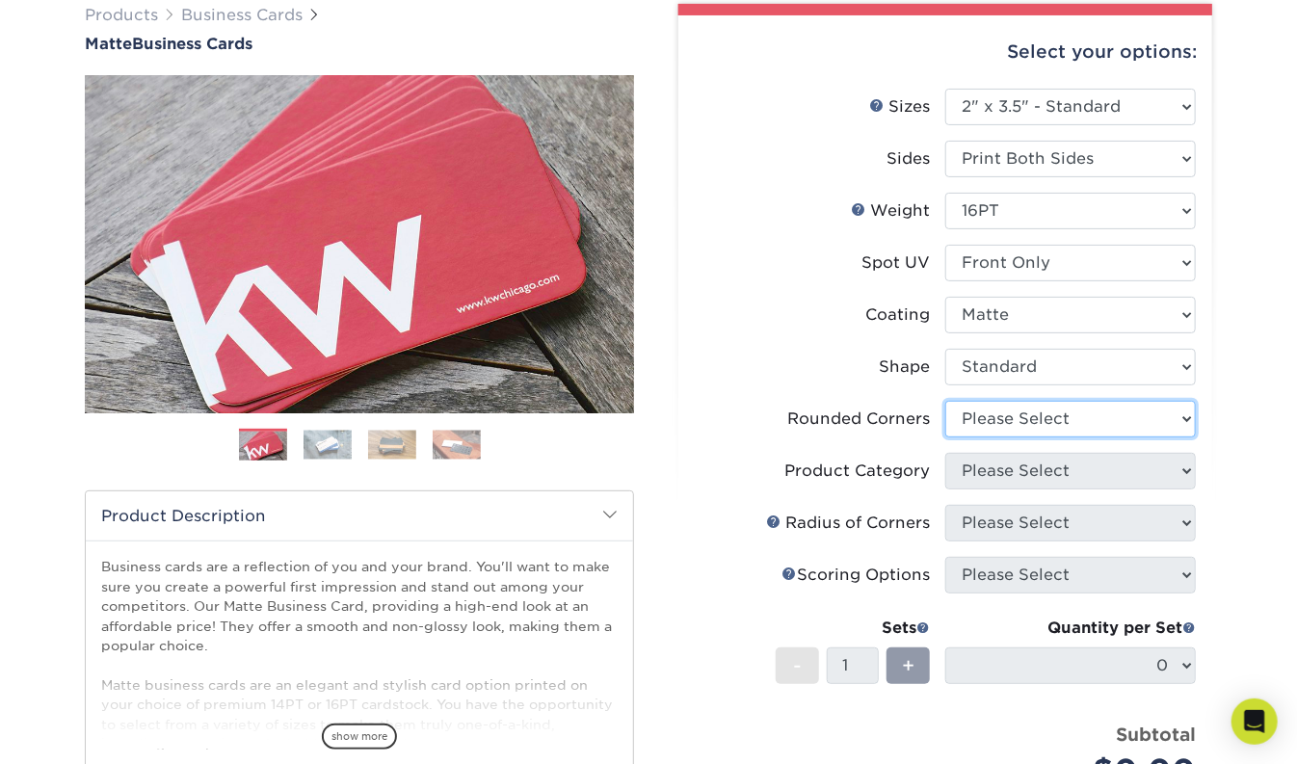
click at [945, 401] on select "Please Select Yes - Round 2 Corners Yes - Round 4 Corners No" at bounding box center [1070, 419] width 251 height 37
select select "0"
click option "No" at bounding box center [0, 0] width 0 height 0
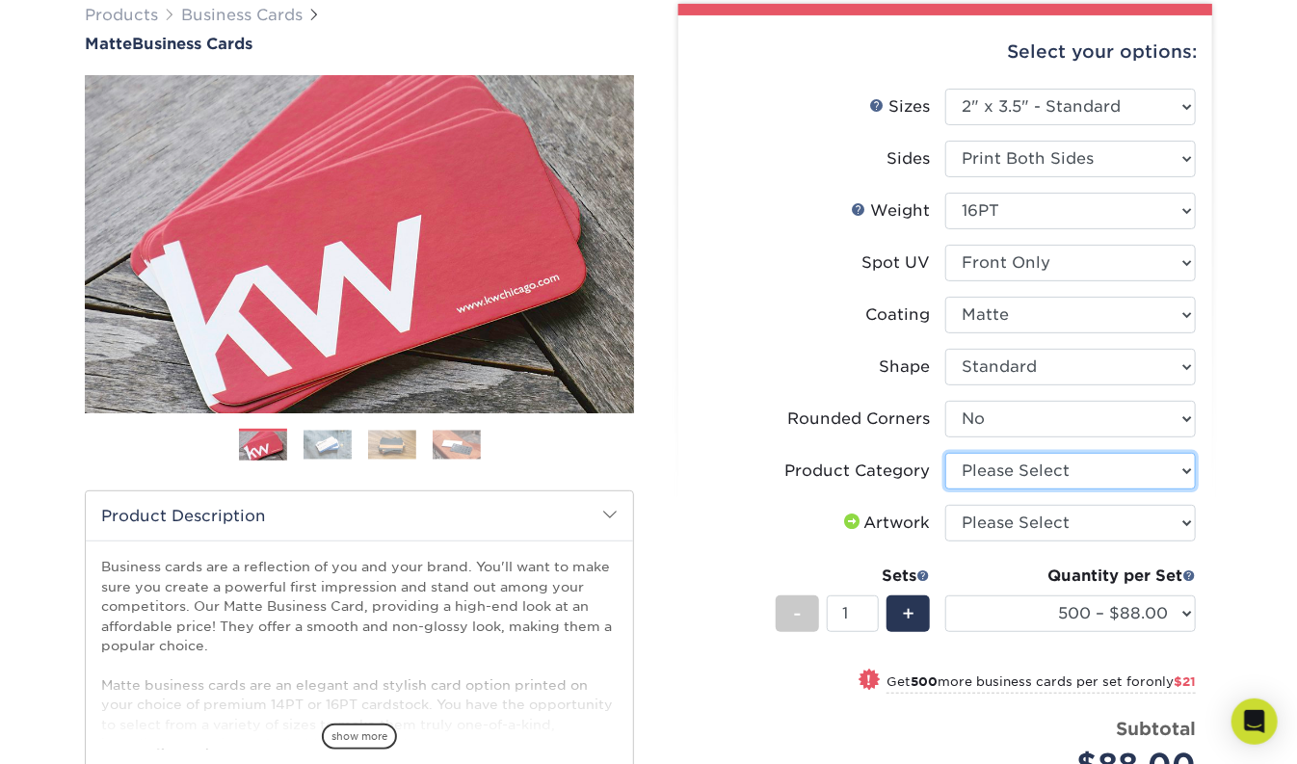
click at [945, 453] on select "Please Select Business Cards" at bounding box center [1070, 471] width 251 height 37
select select "3b5148f1-0588-4f88-a218-97bcfdce65c1"
click option "Business Cards" at bounding box center [0, 0] width 0 height 0
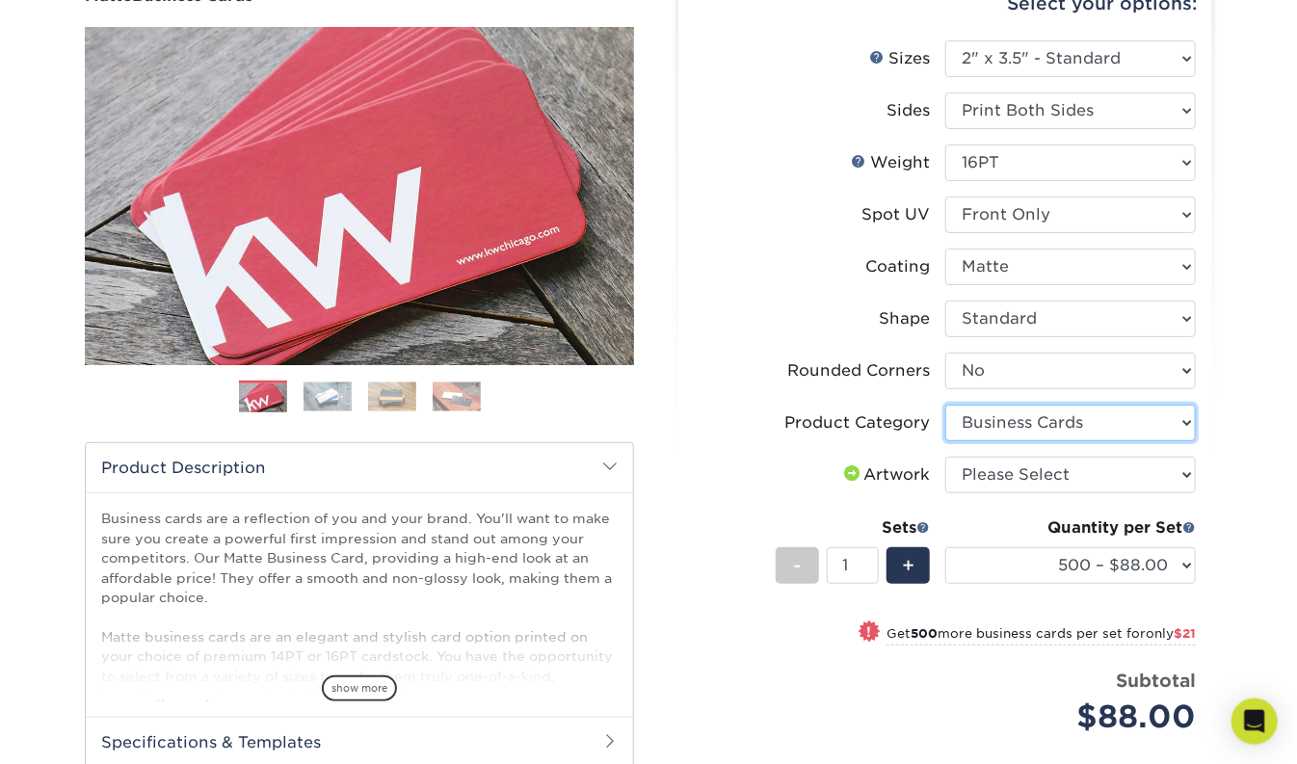
scroll to position [0, 0]
